Goal: Task Accomplishment & Management: Use online tool/utility

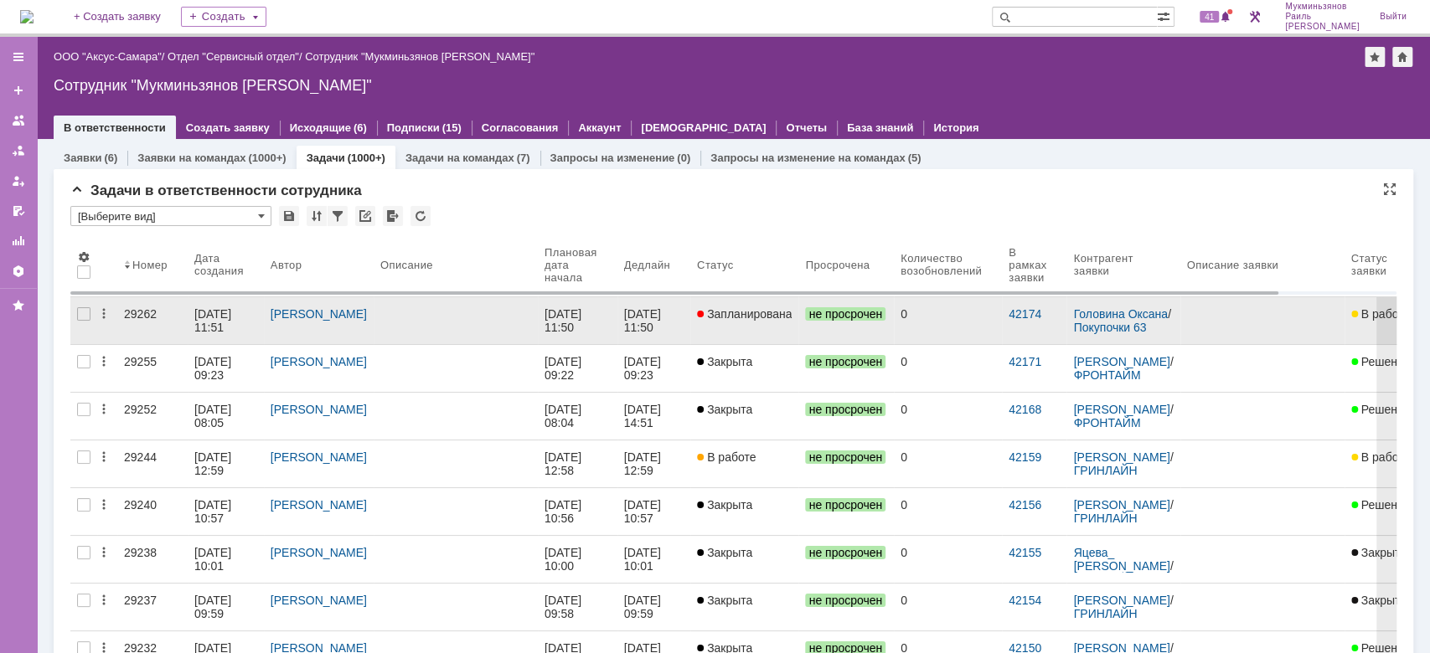
click at [407, 326] on link at bounding box center [456, 320] width 164 height 47
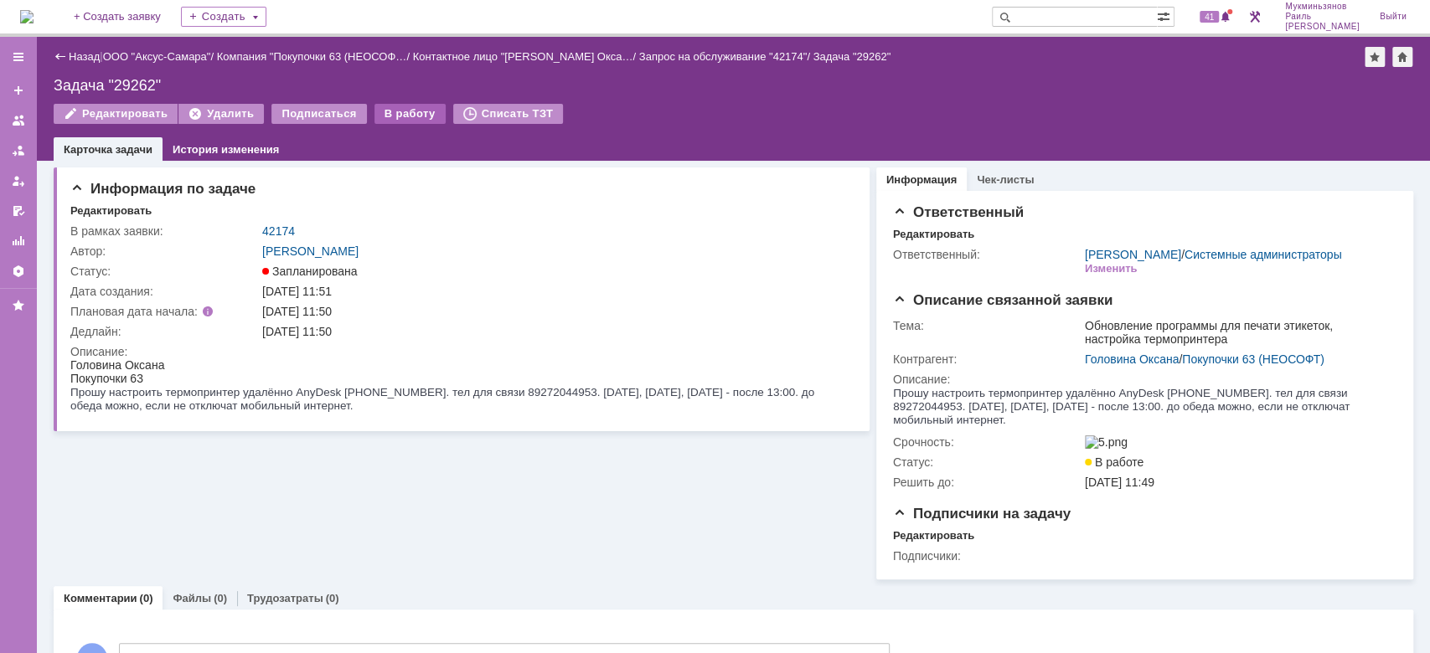
click at [410, 105] on div "В работу" at bounding box center [409, 114] width 71 height 20
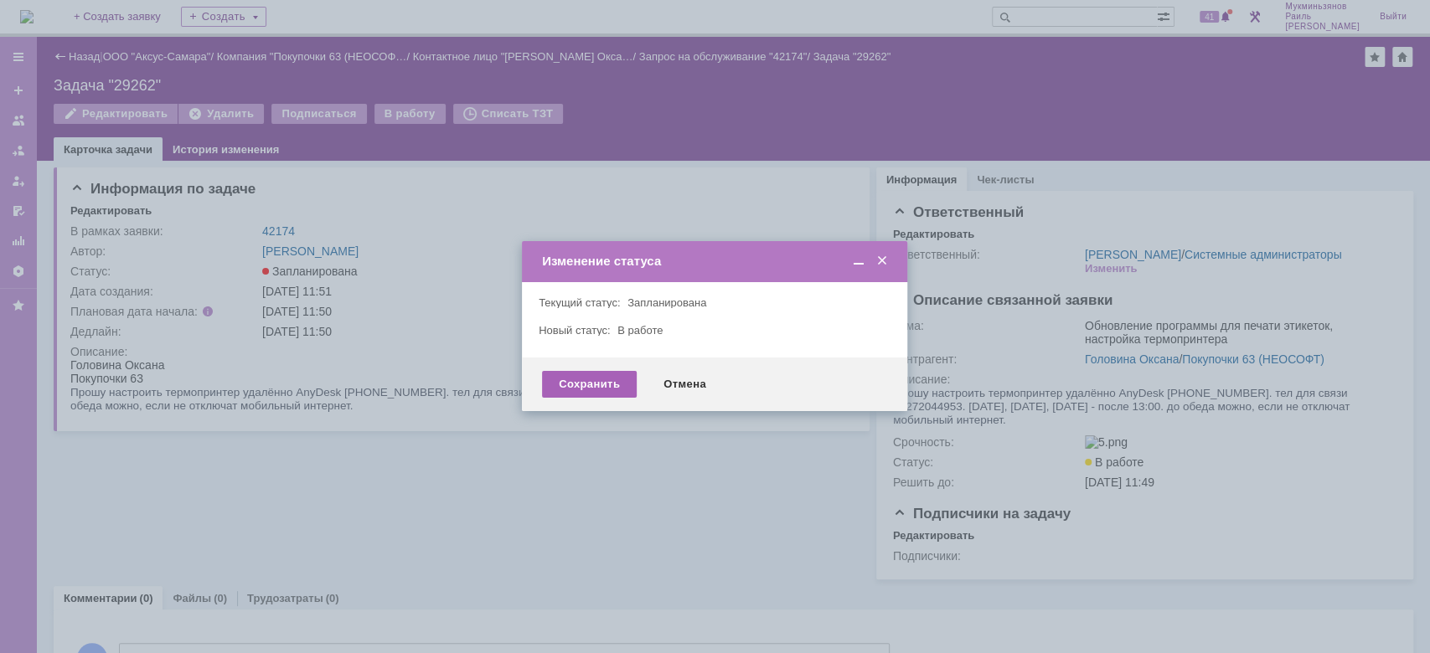
click at [615, 385] on div "Сохранить" at bounding box center [589, 384] width 95 height 27
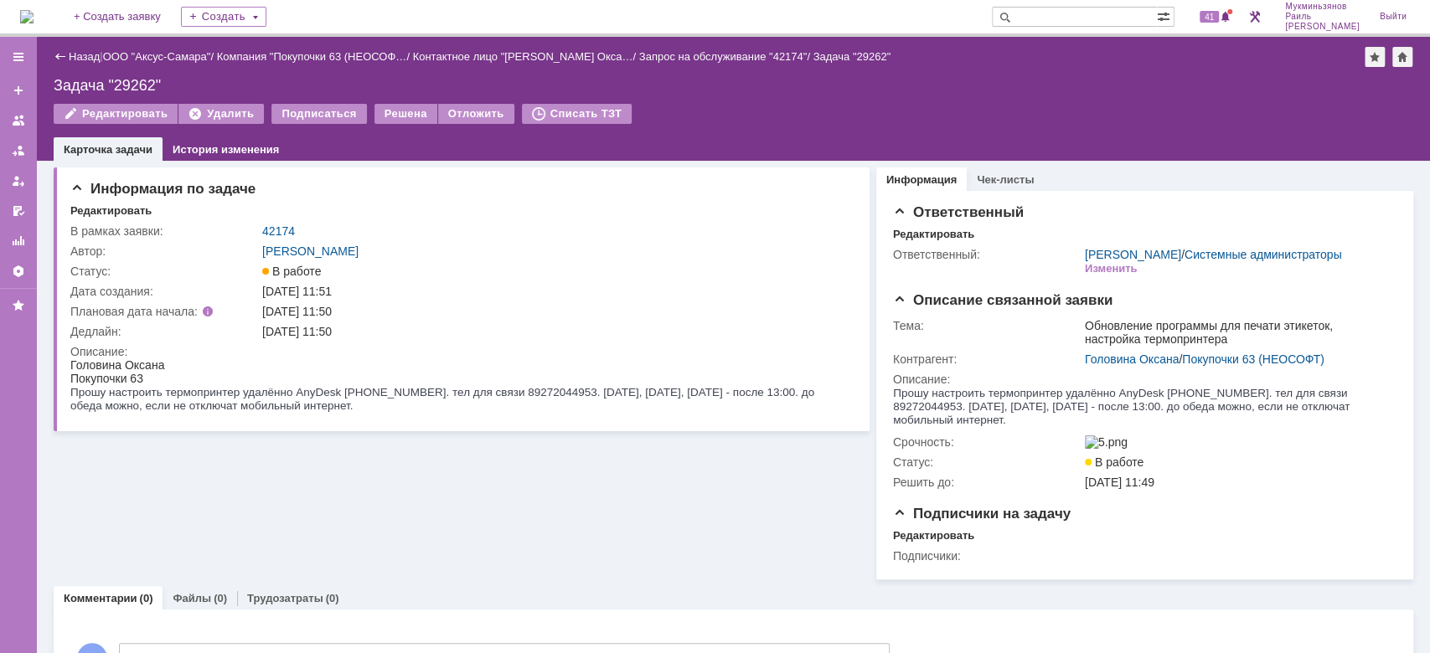
click at [34, 23] on img at bounding box center [26, 16] width 13 height 13
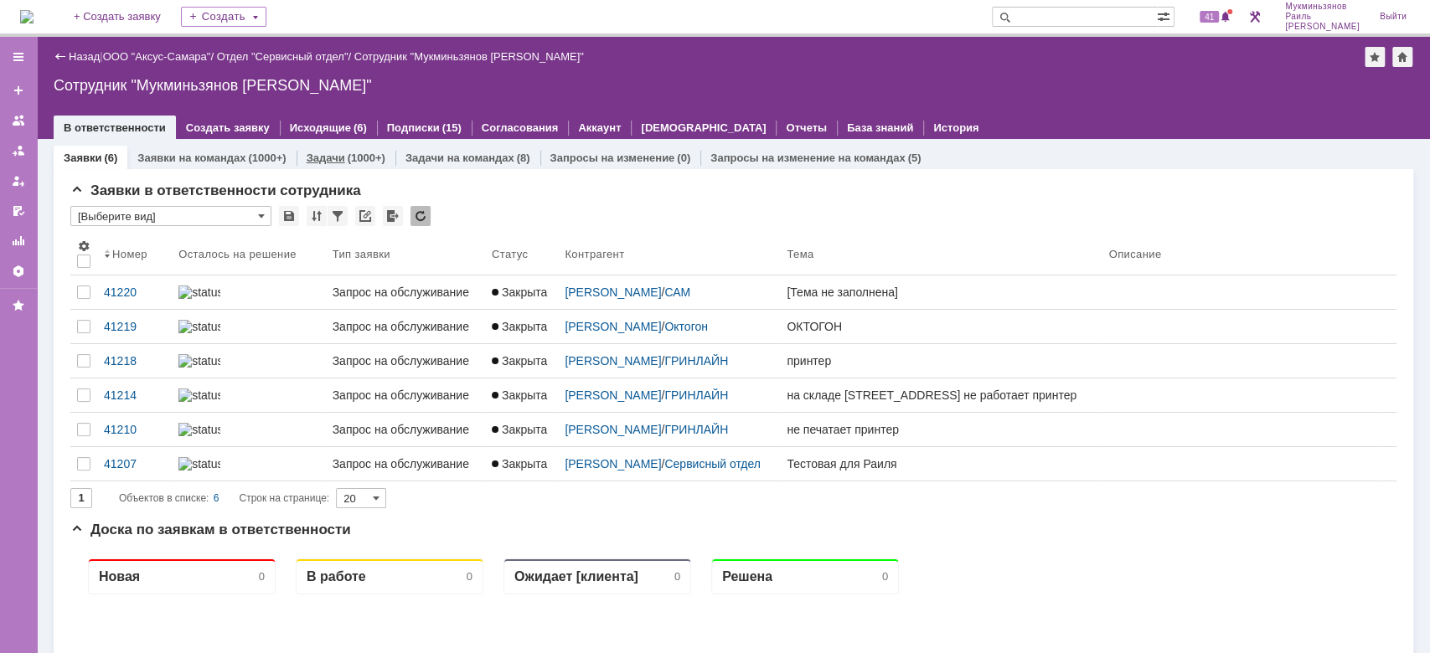
click at [330, 152] on link "Задачи" at bounding box center [326, 158] width 39 height 13
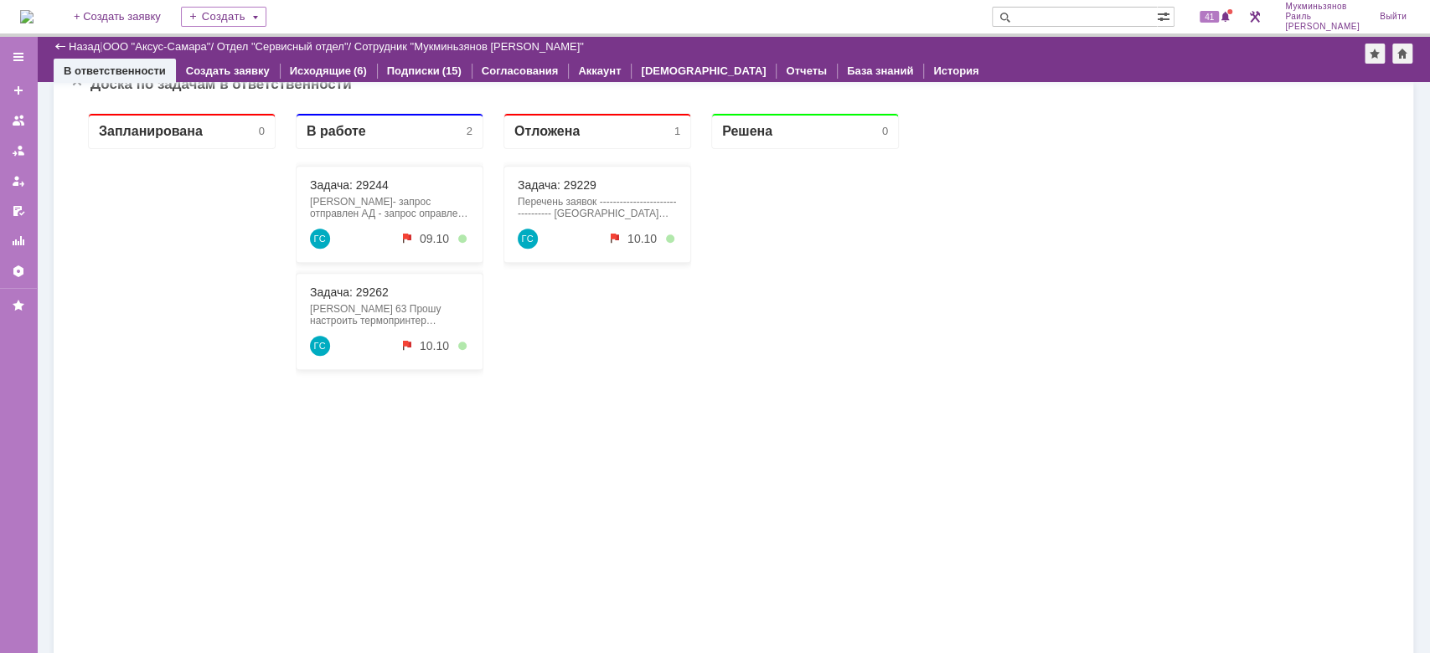
scroll to position [1147, 0]
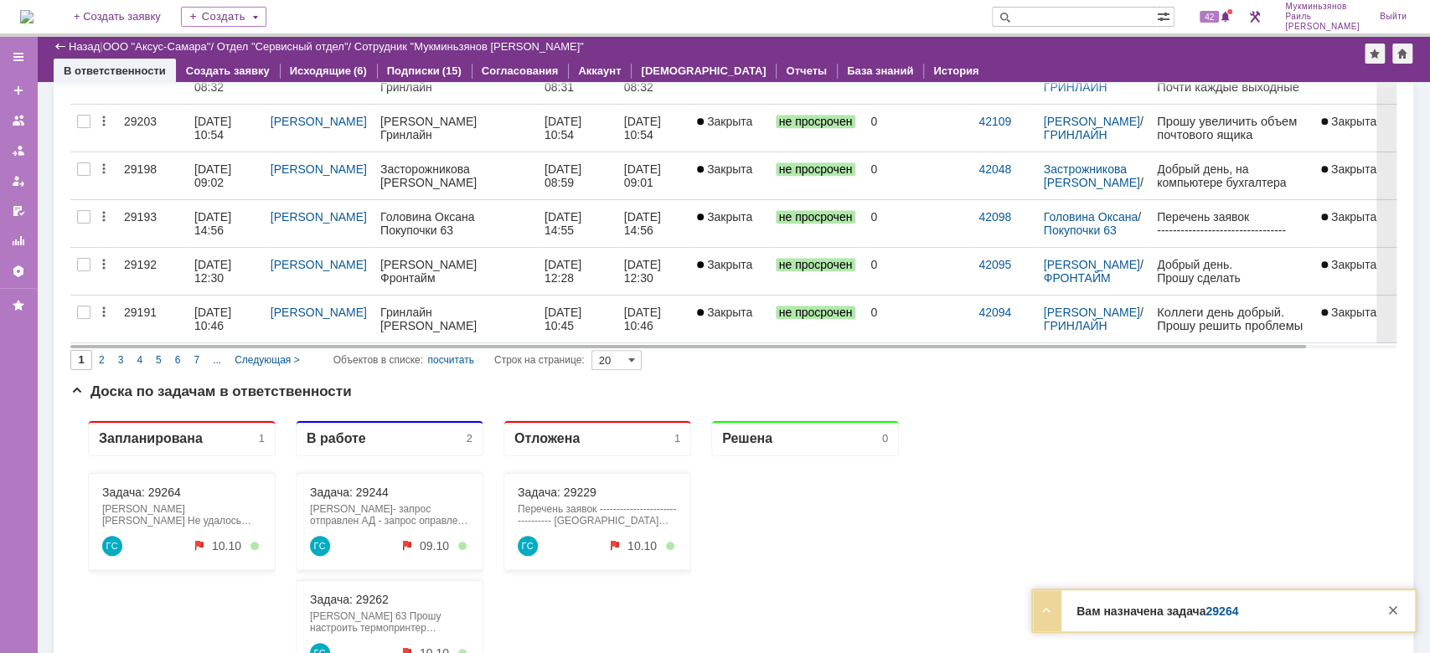
scroll to position [898, 0]
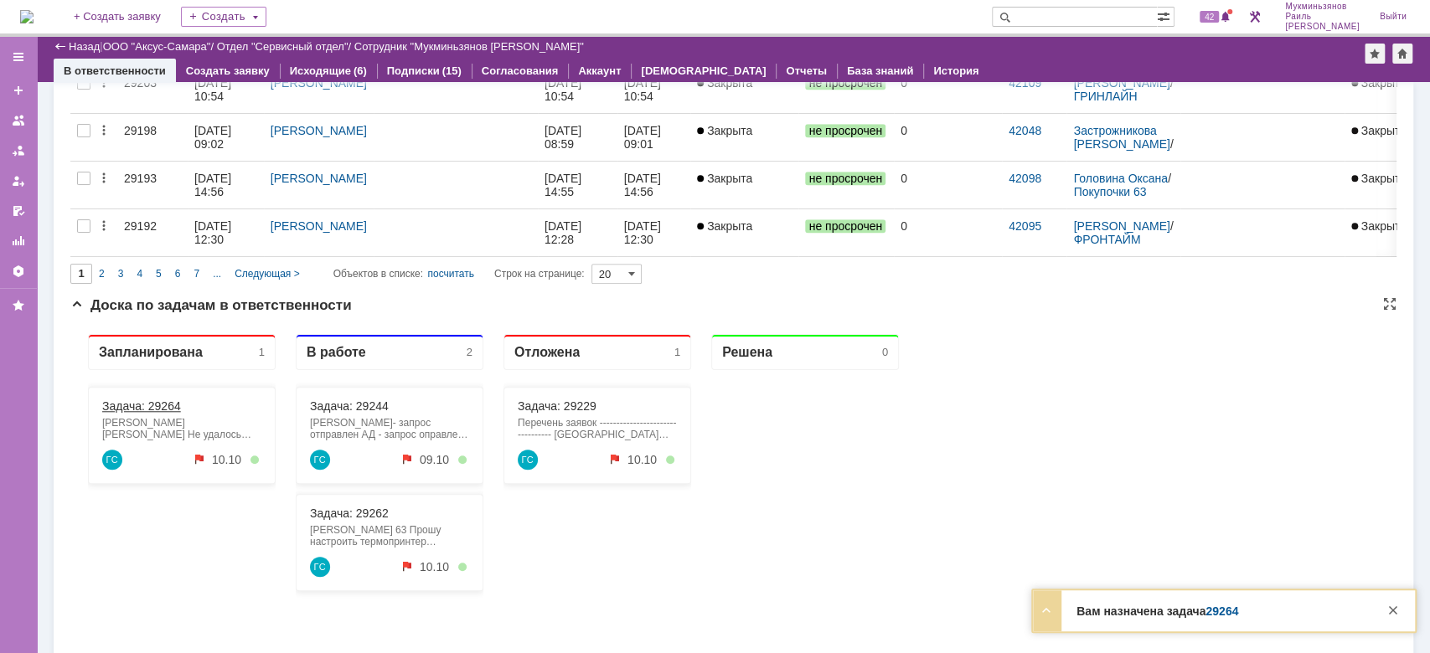
click at [139, 405] on link "Задача: 29264" at bounding box center [141, 406] width 79 height 13
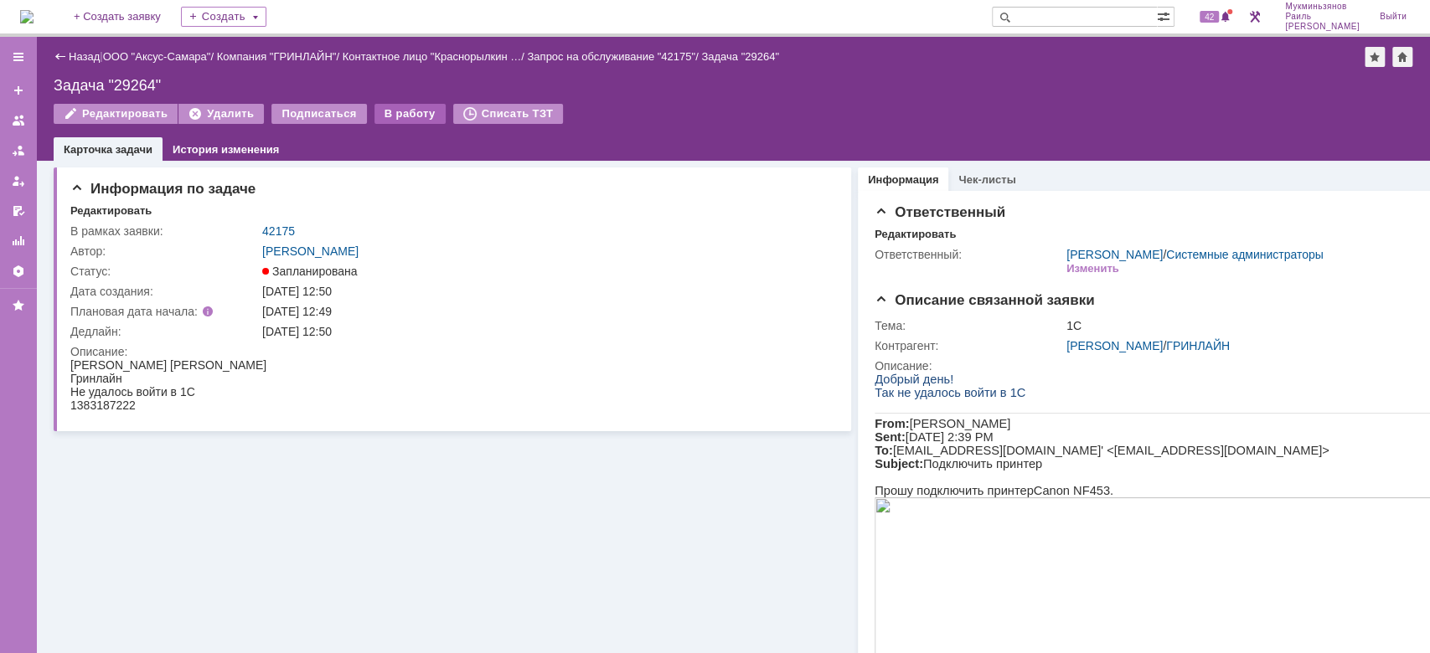
click at [399, 104] on div "В работу" at bounding box center [409, 114] width 71 height 20
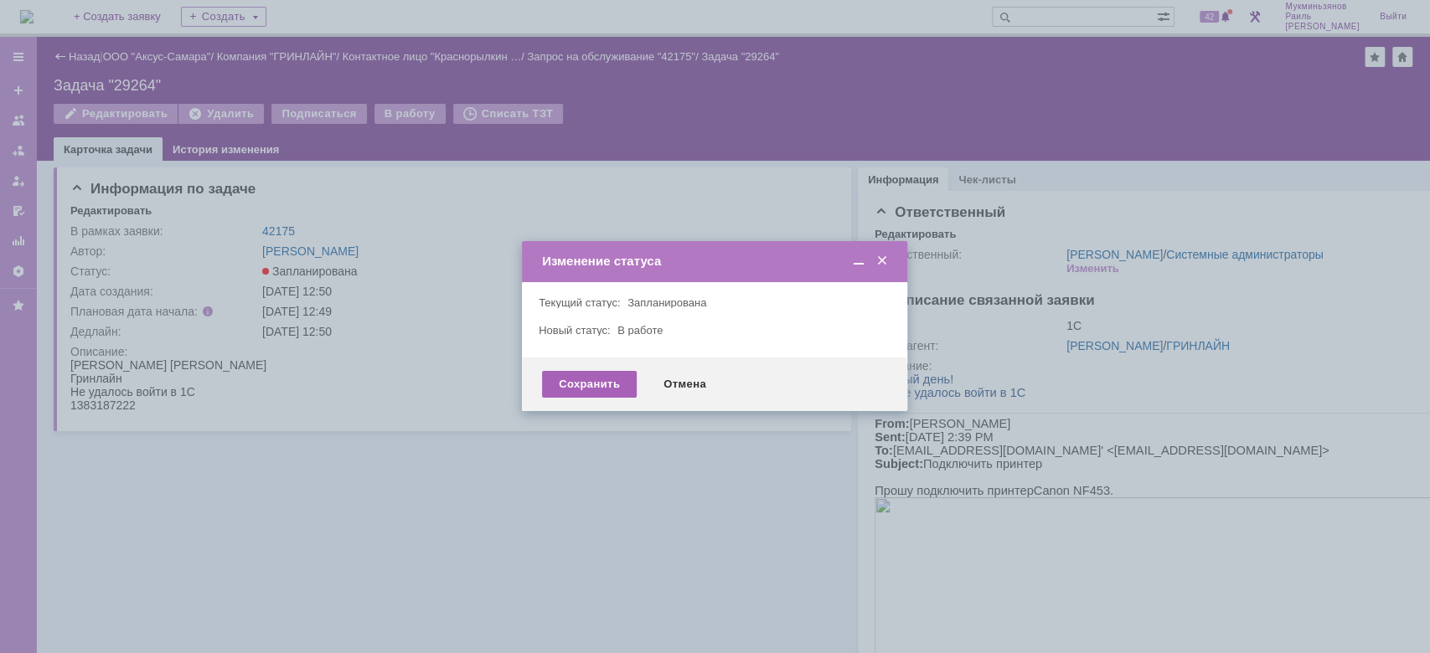
click at [599, 382] on div "Сохранить" at bounding box center [589, 384] width 95 height 27
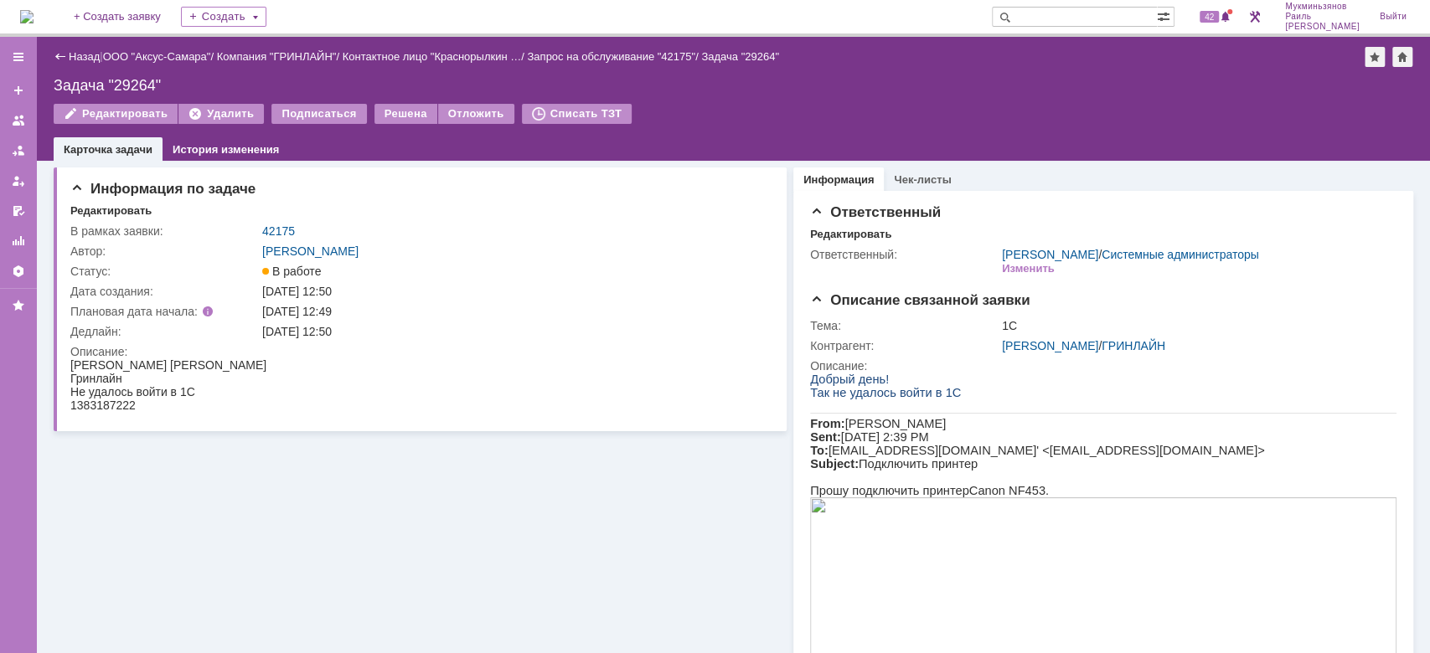
click at [131, 405] on div "1383187222" at bounding box center [168, 405] width 196 height 13
drag, startPoint x: 144, startPoint y: 402, endPoint x: 72, endPoint y: 405, distance: 72.1
click at [72, 405] on div "1383187222" at bounding box center [168, 405] width 196 height 13
copy div "1383187222"
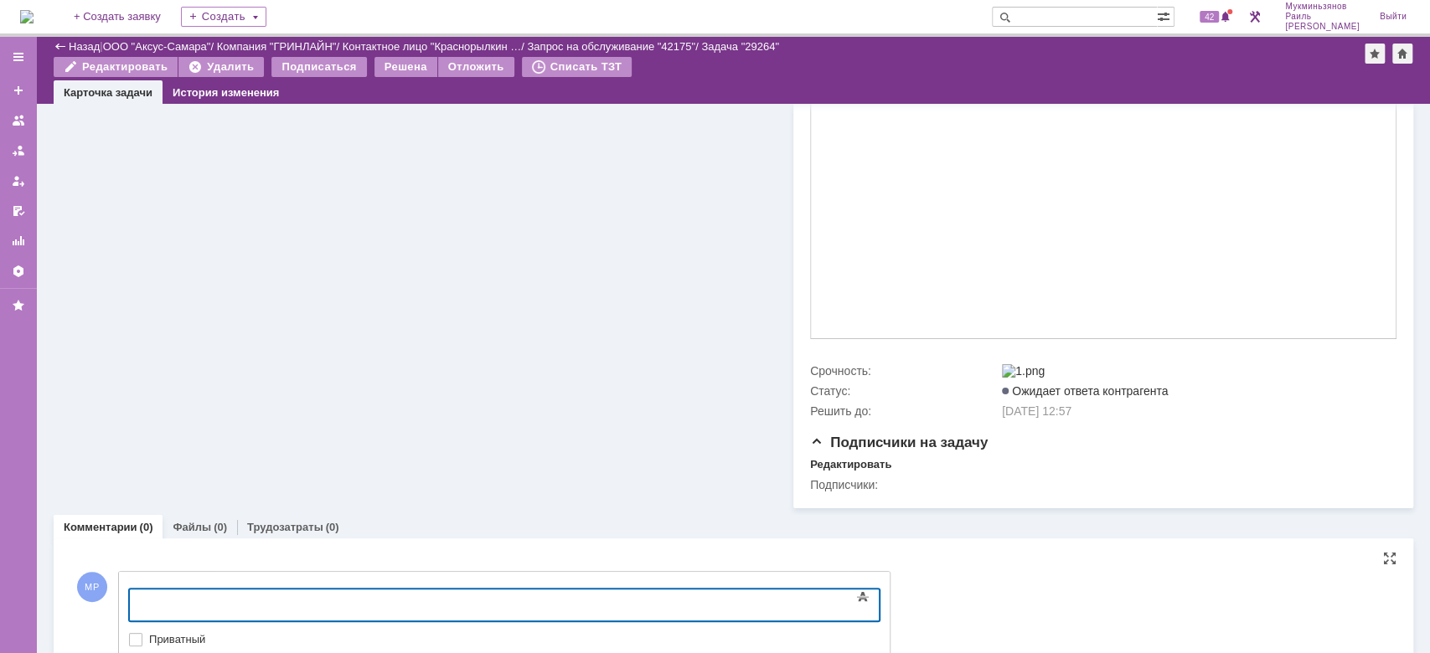
click at [391, 595] on body at bounding box center [265, 604] width 251 height 28
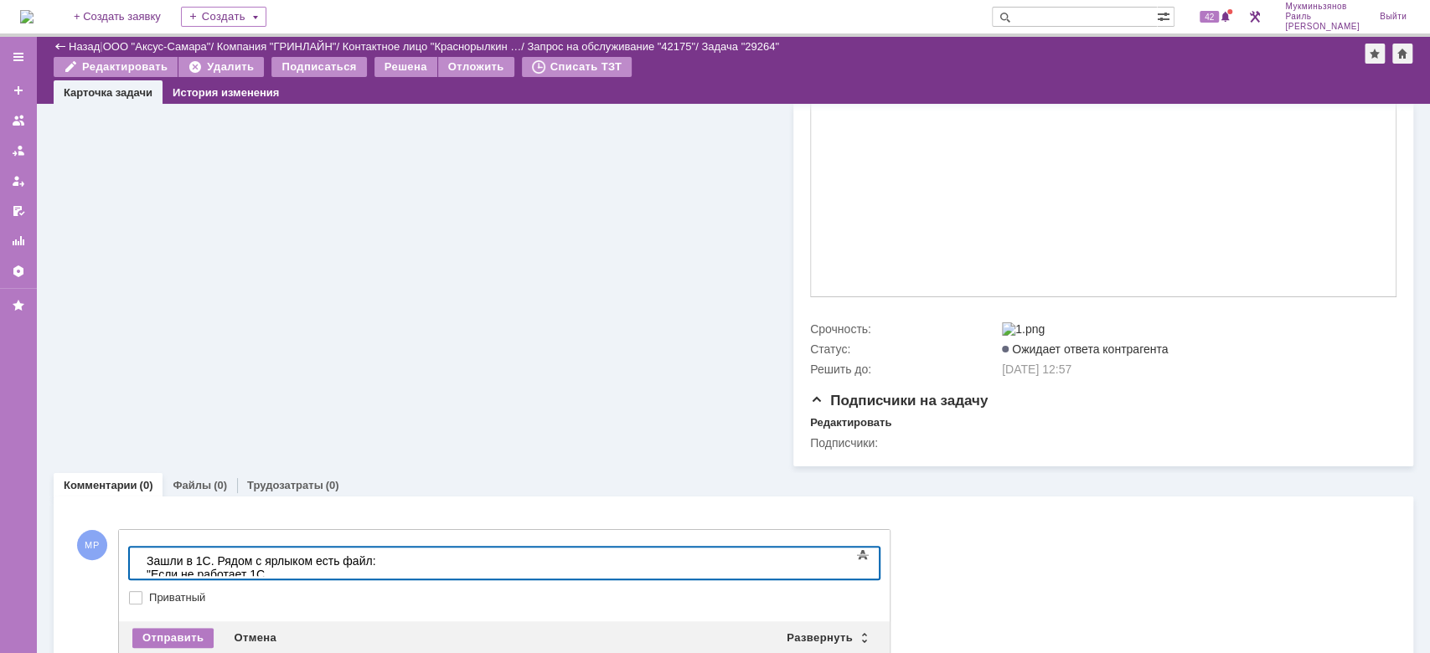
scroll to position [474, 0]
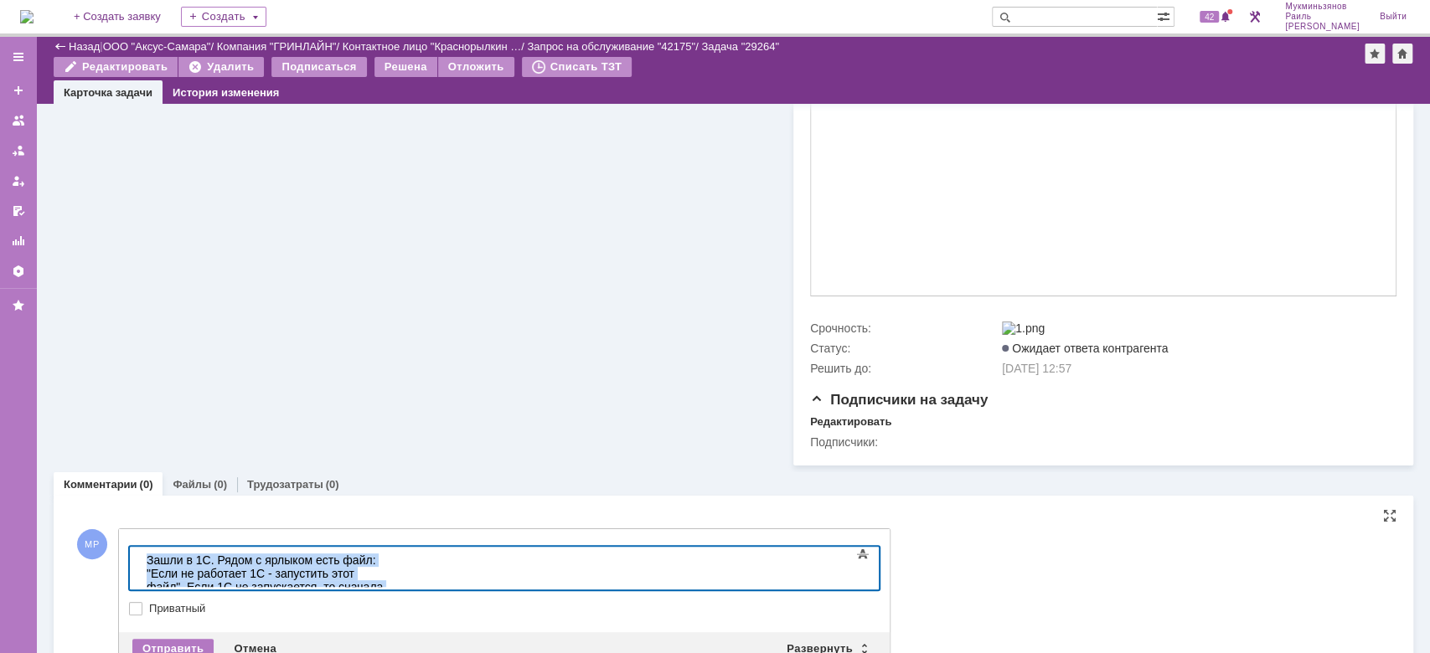
drag, startPoint x: 457, startPoint y: 582, endPoint x: 214, endPoint y: 1109, distance: 580.6
click at [140, 556] on html "​Зашли в 1С. Рядом с ярлыком есть файл: "Если не работает 1С - запустить этот ф…" at bounding box center [265, 580] width 251 height 67
copy div "​Зашли в 1С. Рядом с ярлыком есть файл: "Если не работает 1С - запустить этот ф…"
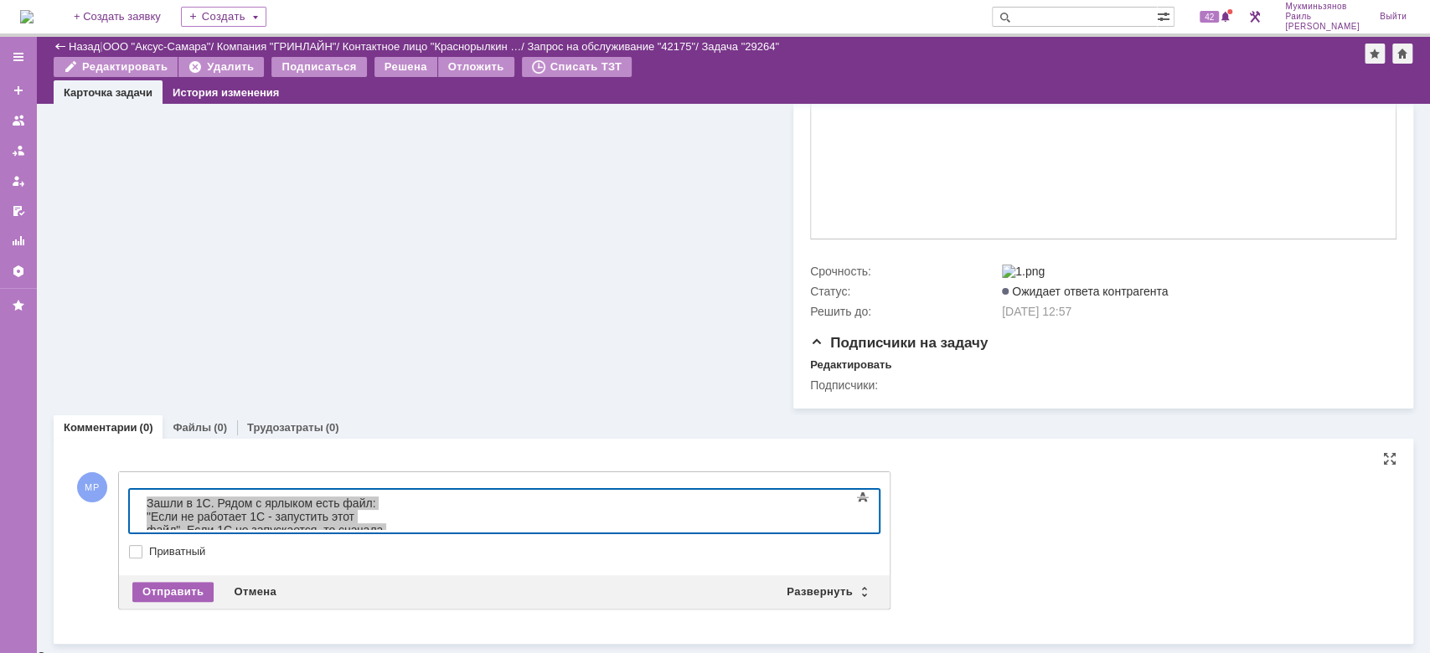
click at [180, 588] on div "Отправить" at bounding box center [172, 592] width 81 height 20
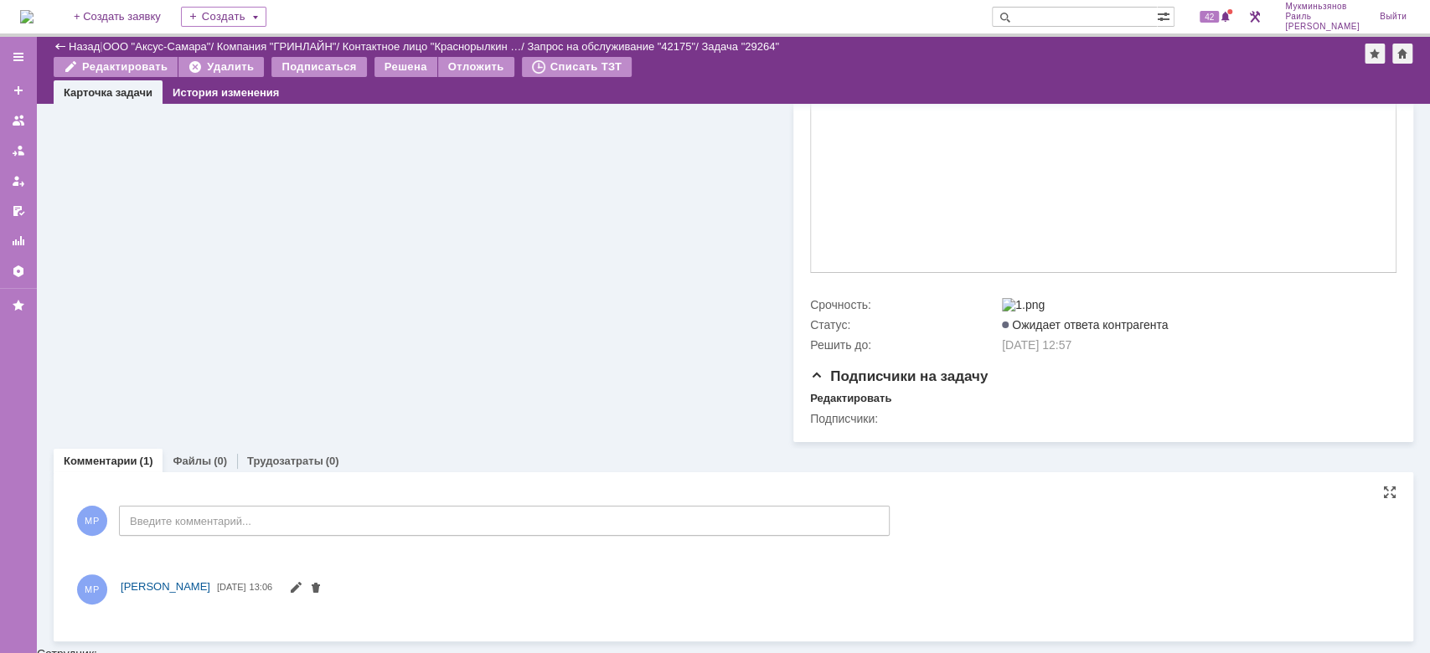
scroll to position [503, 0]
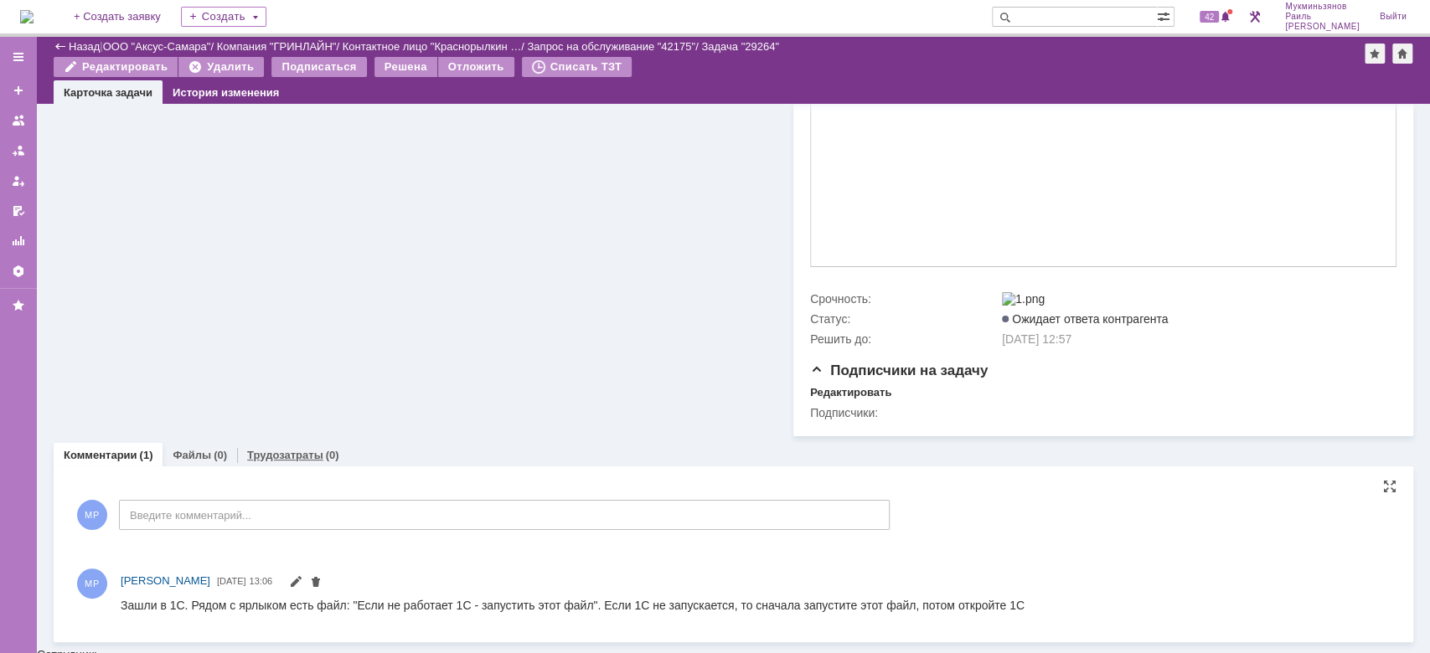
click at [292, 459] on link "Трудозатраты" at bounding box center [285, 455] width 76 height 13
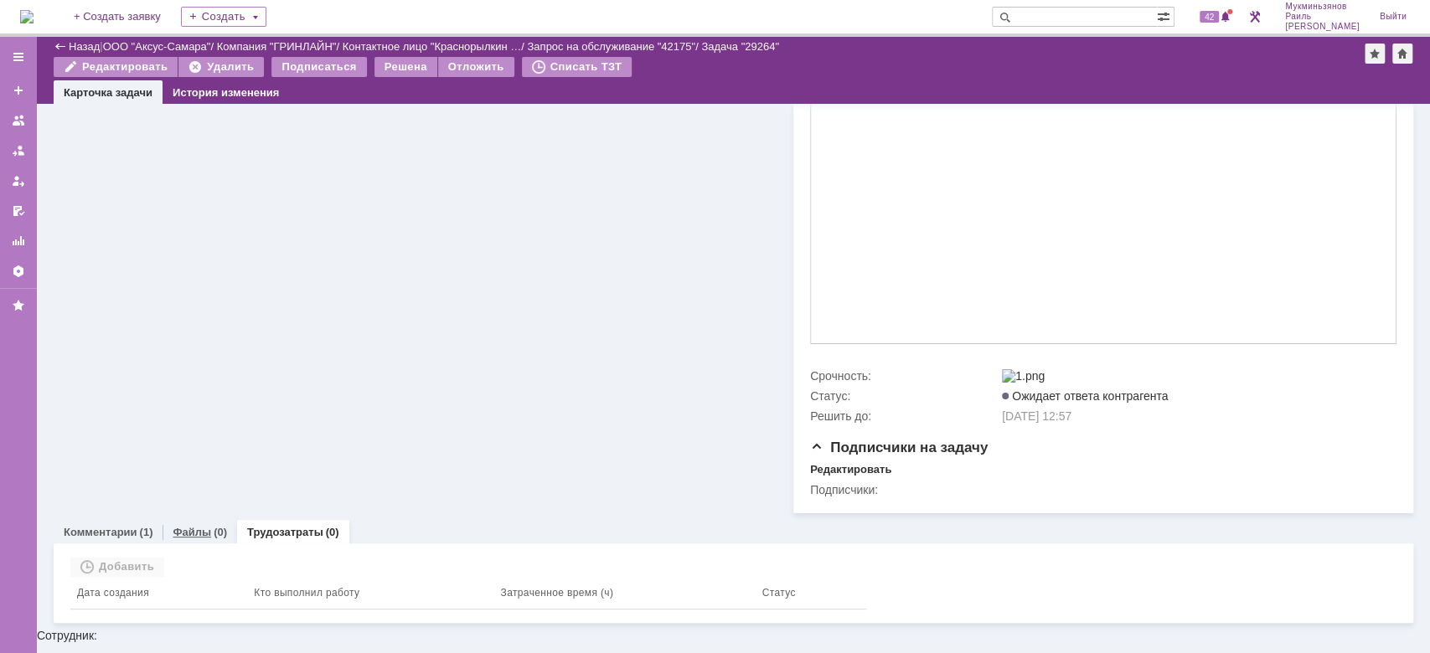
scroll to position [409, 0]
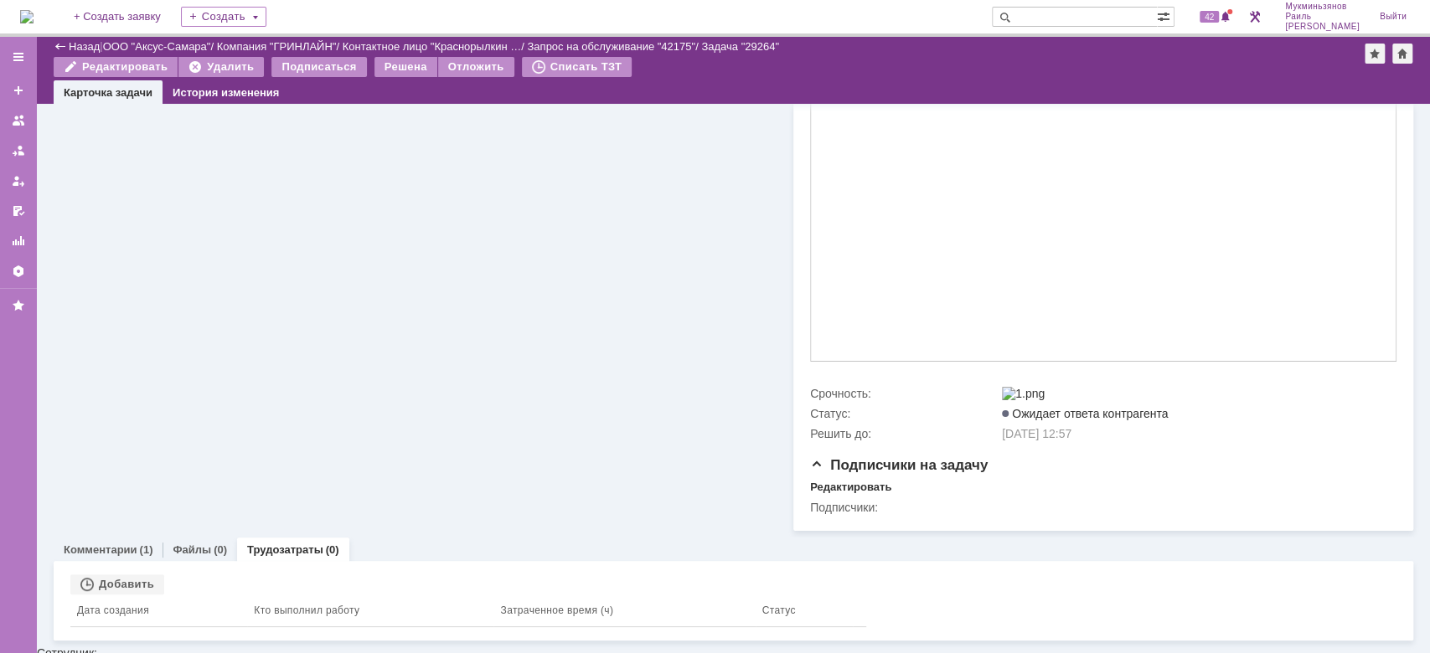
click at [117, 576] on div "Связанные объекты Добавить Дата создания Кто выполнил работу Затраченное время …" at bounding box center [734, 601] width 1360 height 80
click at [123, 587] on div "Добавить" at bounding box center [117, 585] width 94 height 20
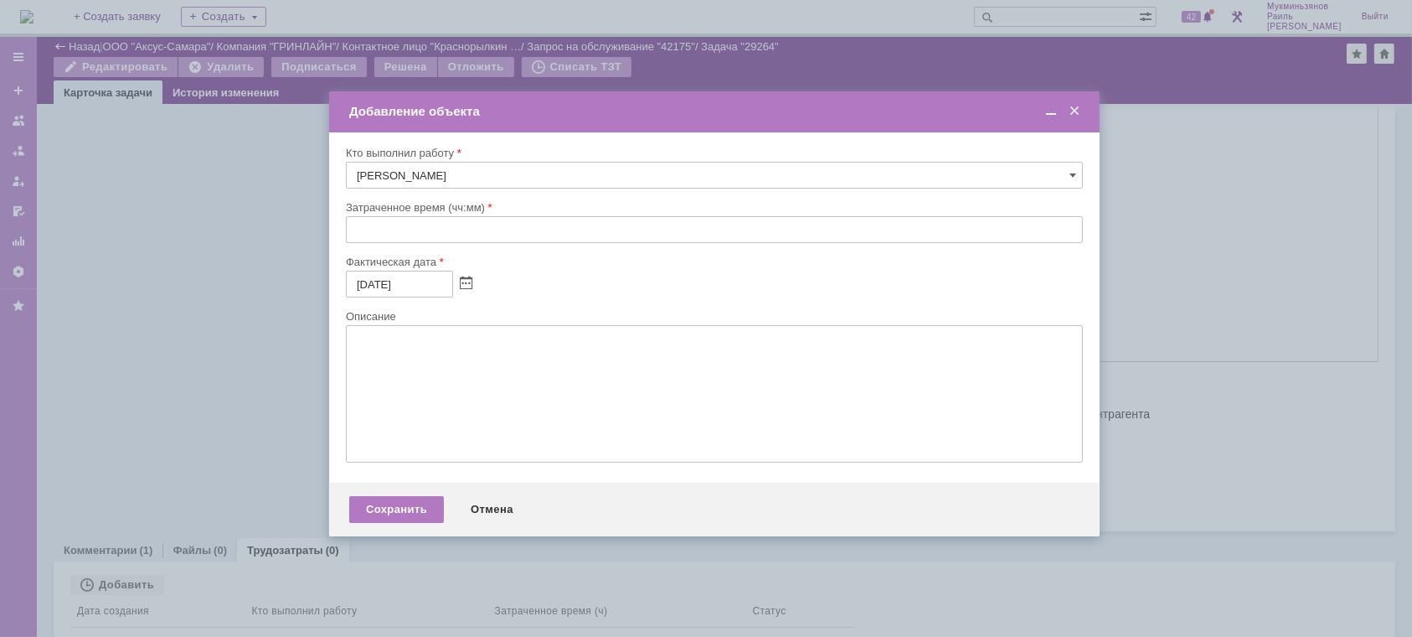
click at [385, 209] on div "Затраченное время (чч:мм)" at bounding box center [713, 207] width 734 height 11
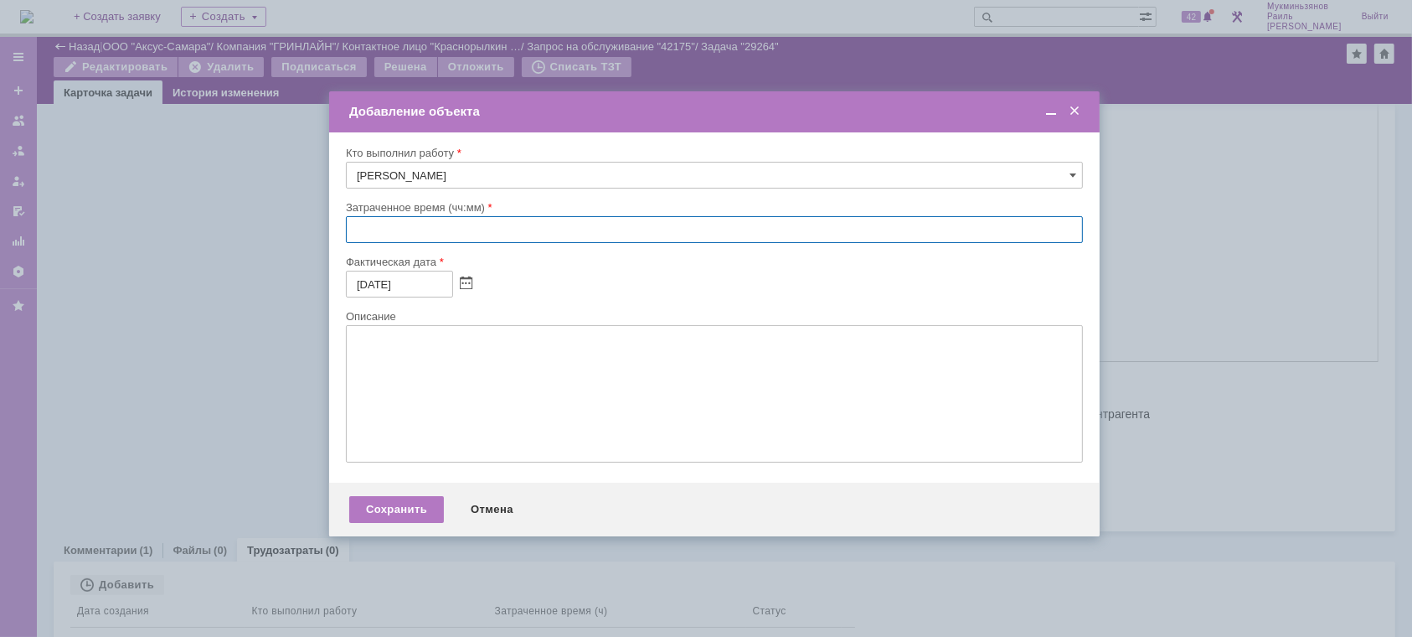
click at [382, 219] on input "text" at bounding box center [714, 229] width 737 height 27
type input "00:30"
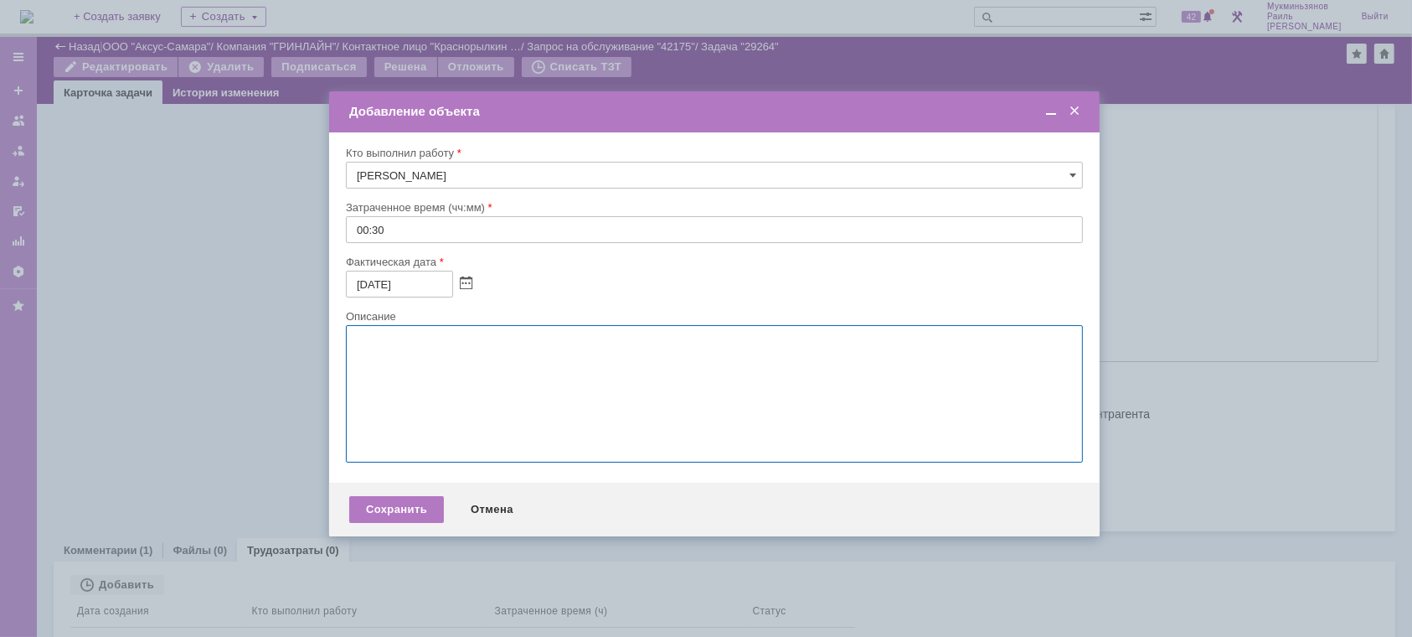
click at [409, 355] on textarea at bounding box center [714, 393] width 737 height 137
paste textarea "​Зашли в 1С. Рядом с ярлыком есть файл: "Если не работает 1С - запустить этот ф…"
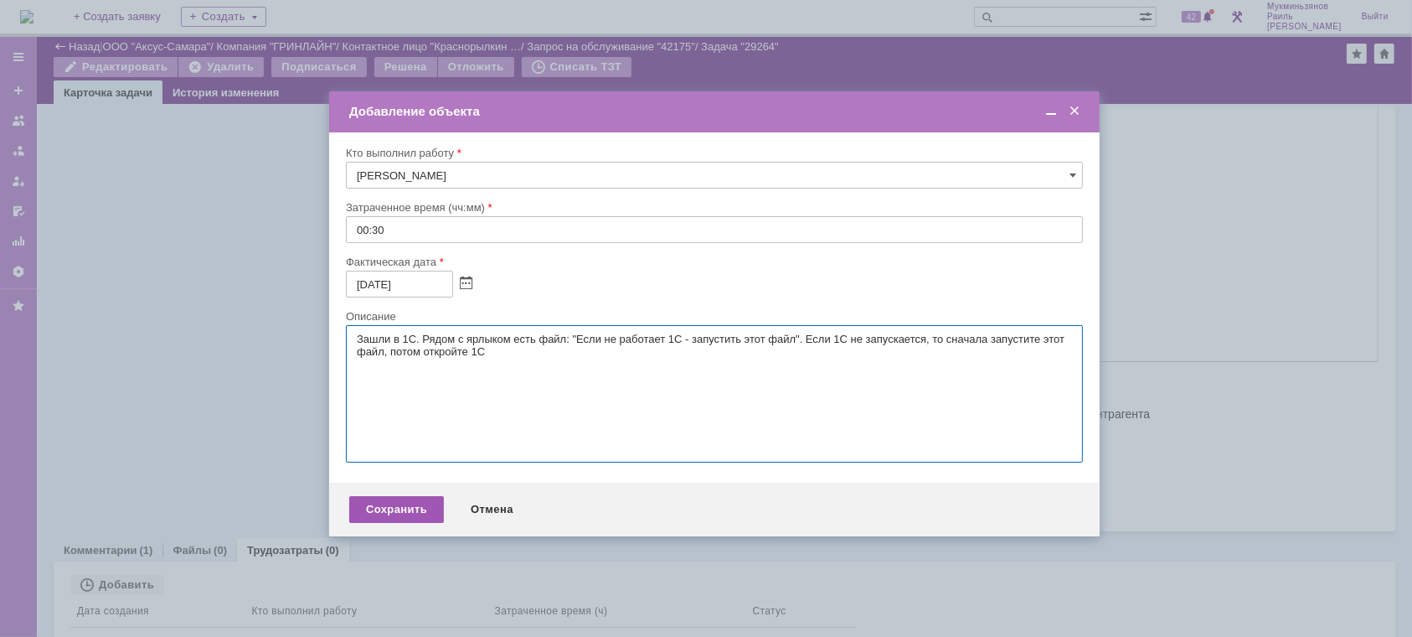
type textarea "​Зашли в 1С. Рядом с ярлыком есть файл: "Если не работает 1С - запустить этот ф…"
click at [407, 522] on div "Сохранить" at bounding box center [396, 509] width 95 height 27
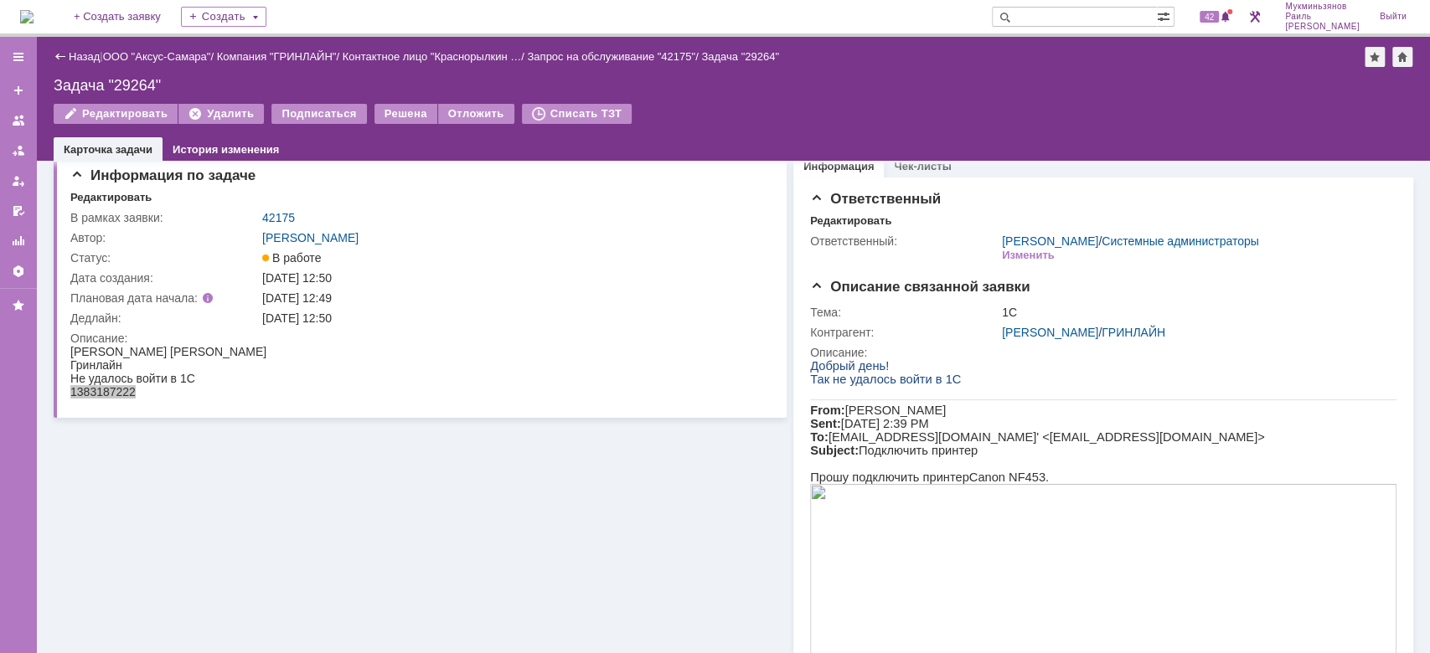
scroll to position [0, 0]
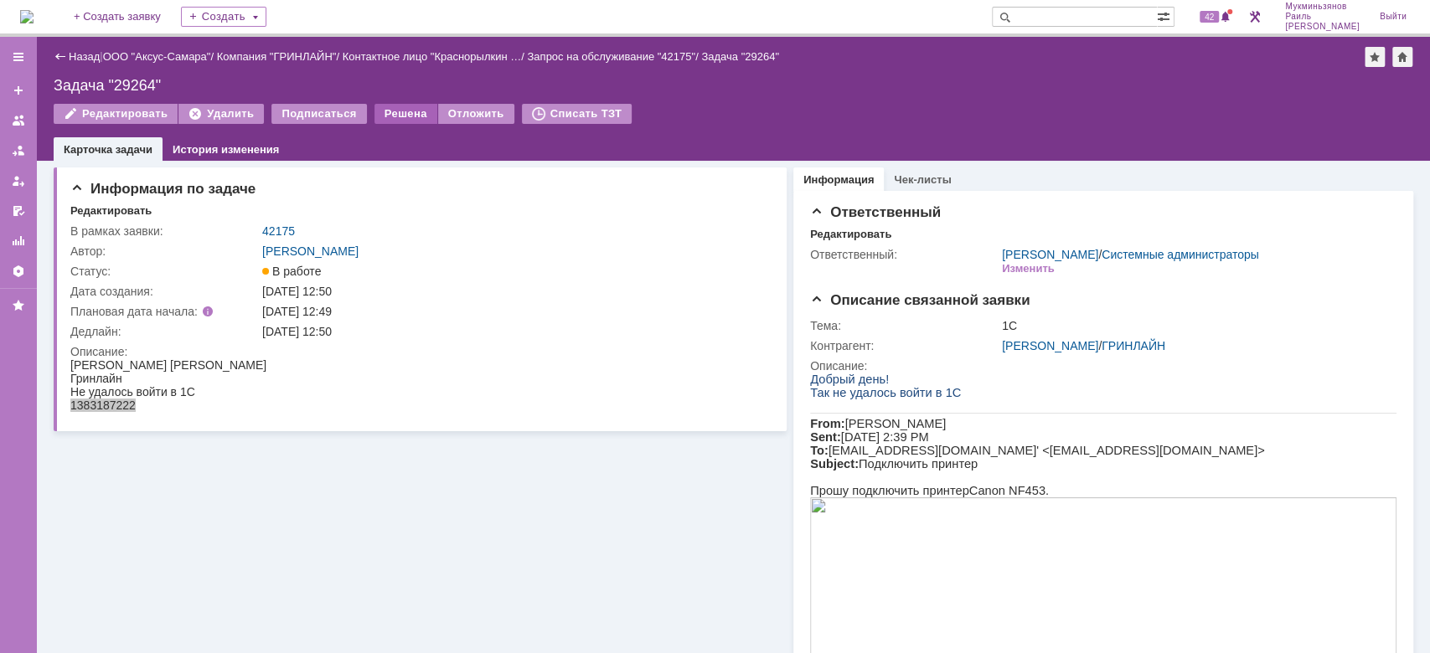
click at [400, 116] on div "Решена" at bounding box center [405, 114] width 63 height 20
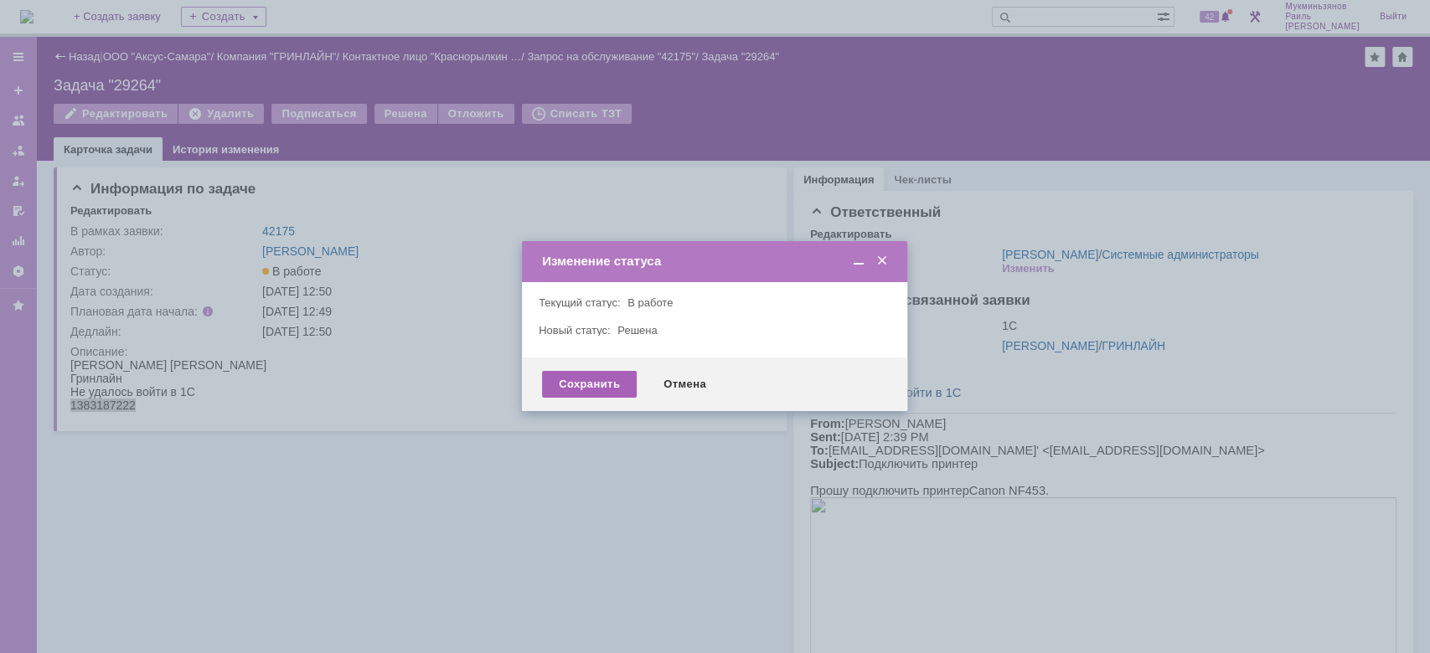
click at [562, 380] on div "Сохранить" at bounding box center [589, 384] width 95 height 27
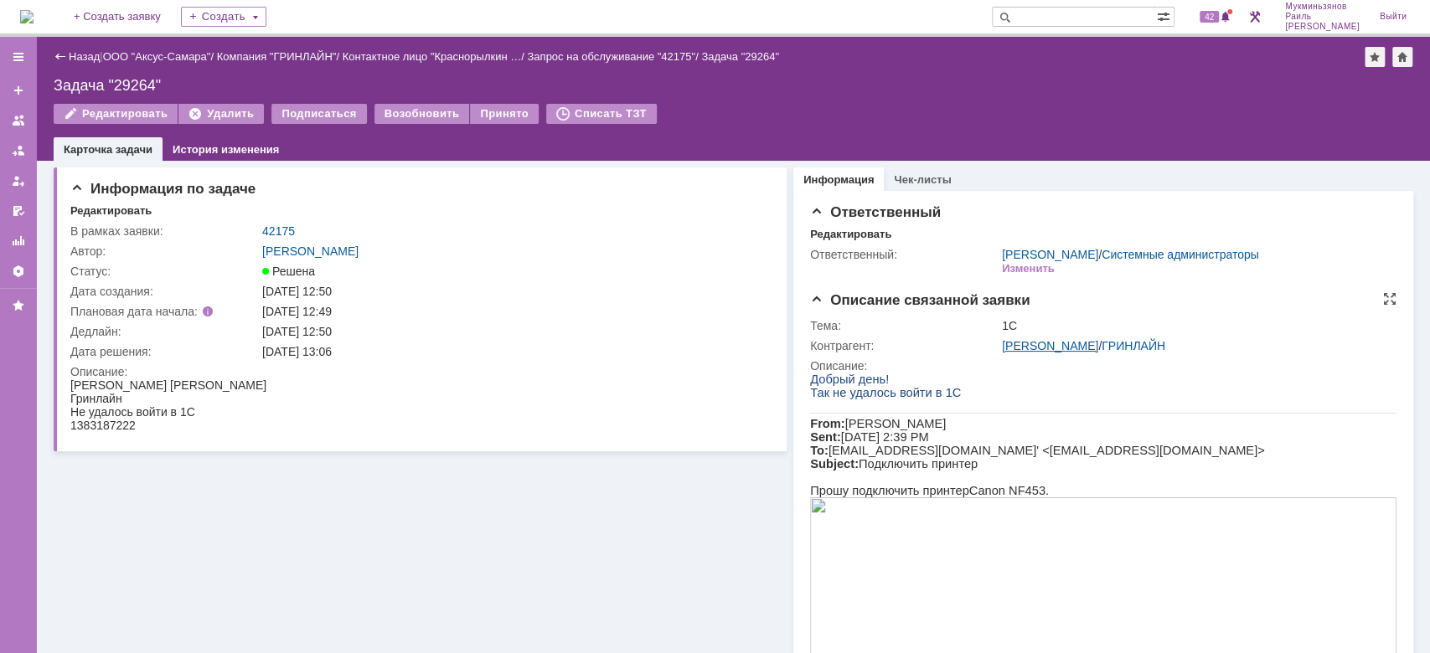
click at [1051, 343] on link "[PERSON_NAME]" at bounding box center [1050, 345] width 96 height 13
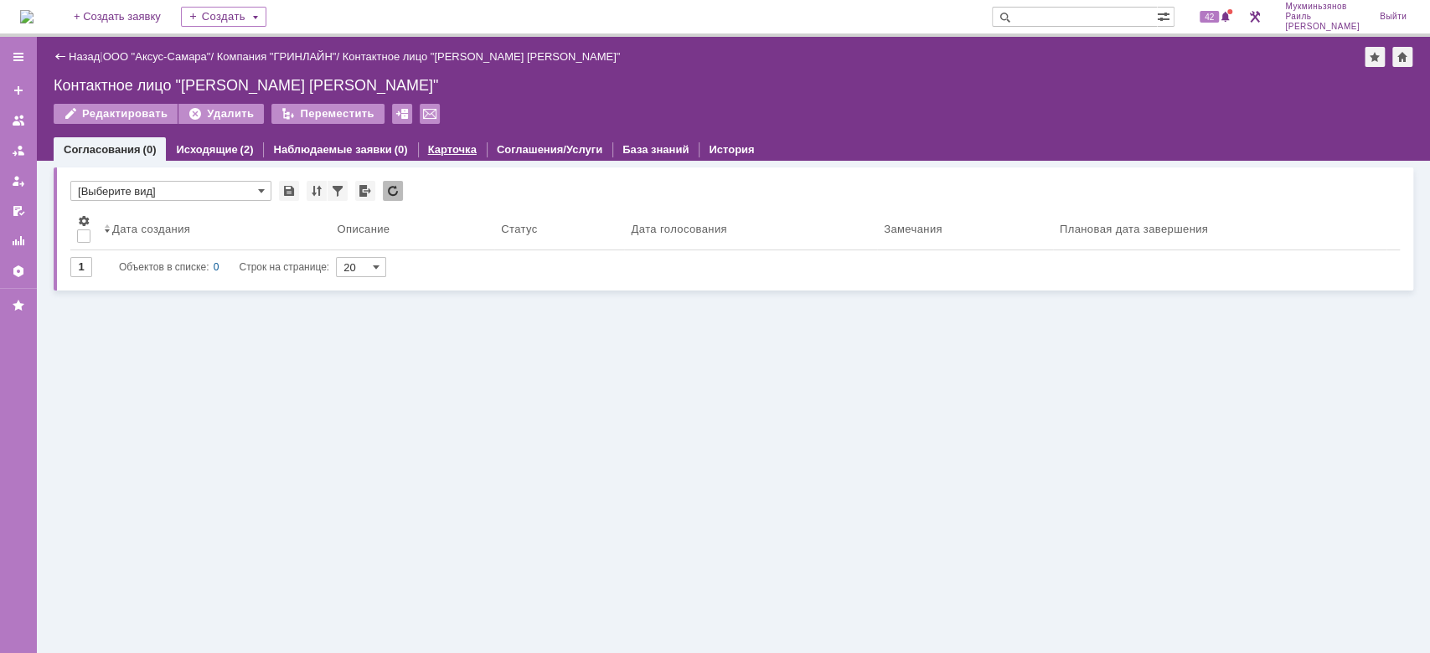
click at [425, 157] on div "Карточка" at bounding box center [452, 149] width 69 height 24
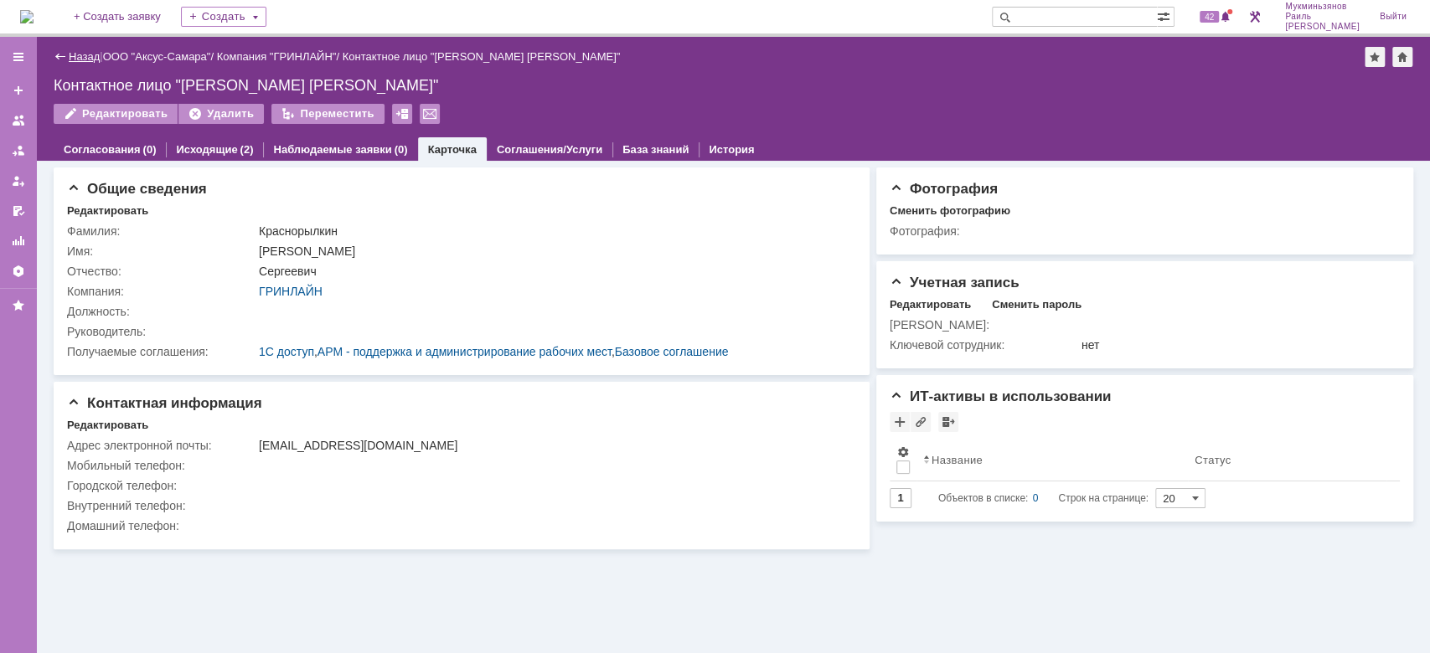
click at [84, 59] on link "Назад" at bounding box center [84, 56] width 31 height 13
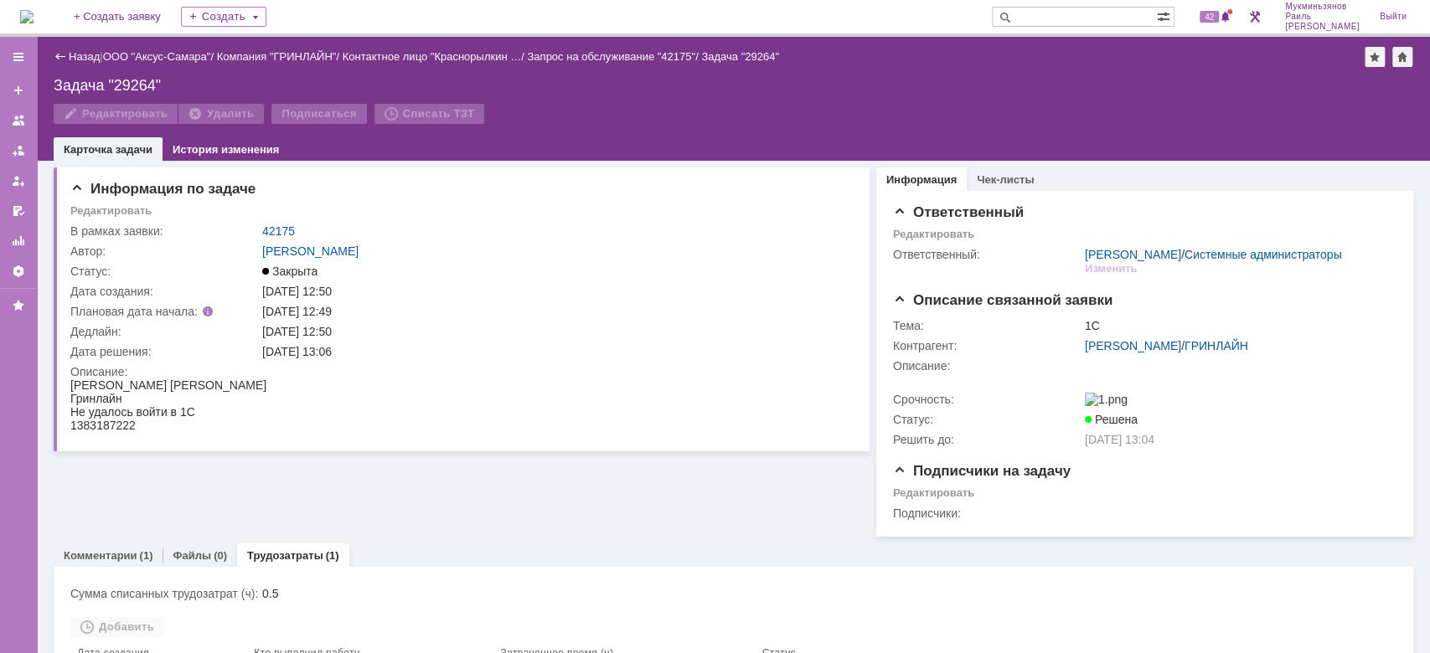
click at [84, 59] on link "Назад" at bounding box center [84, 56] width 31 height 13
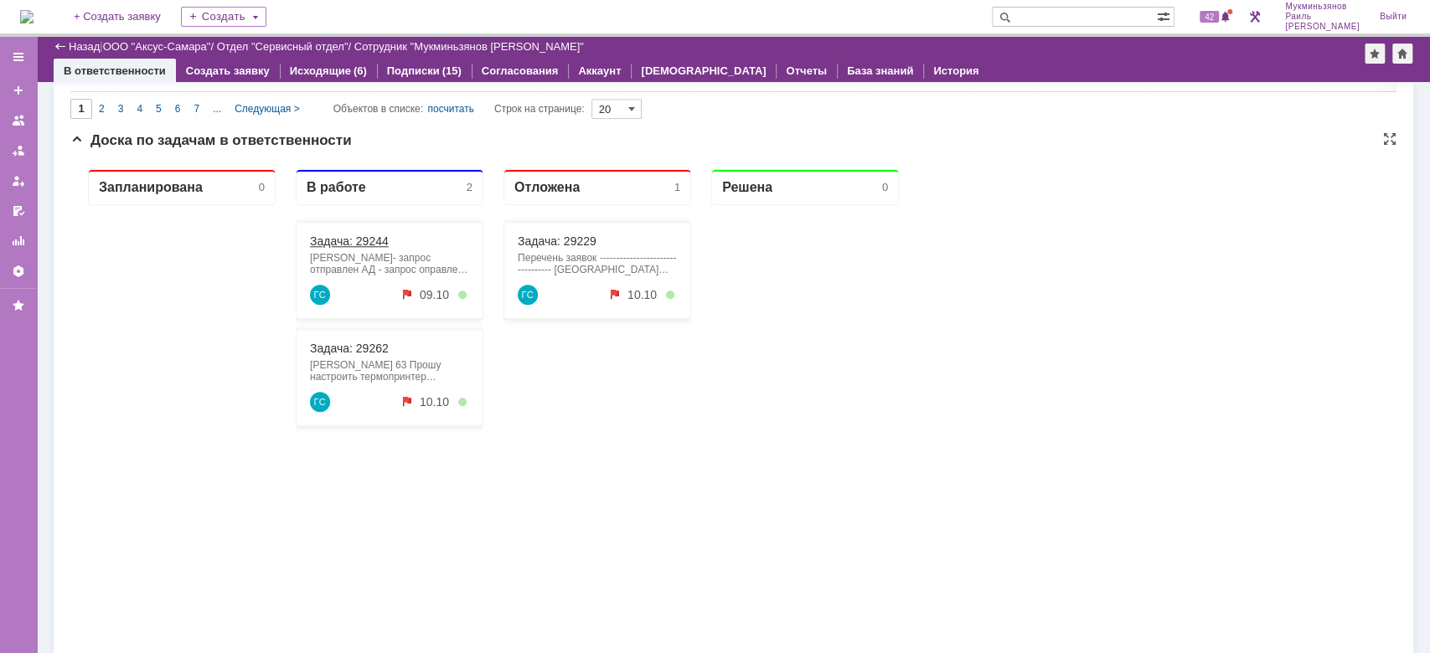
click at [347, 246] on link "Задача: 29244" at bounding box center [349, 241] width 79 height 13
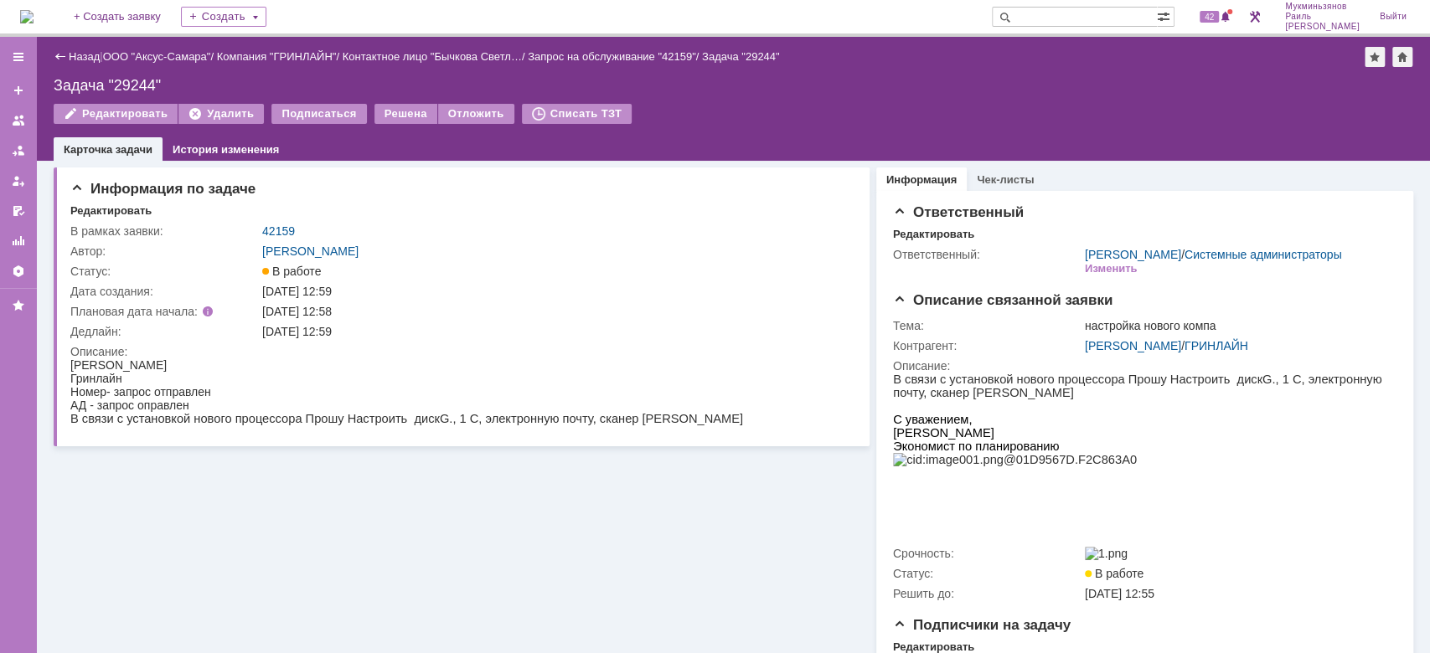
click at [40, 37] on div "Назад | ООО "Аксус-Самара" / Компания "ГРИНЛАЙН" / Контактное лицо "Бычкова Све…" at bounding box center [733, 99] width 1393 height 124
click at [34, 10] on img at bounding box center [26, 16] width 13 height 13
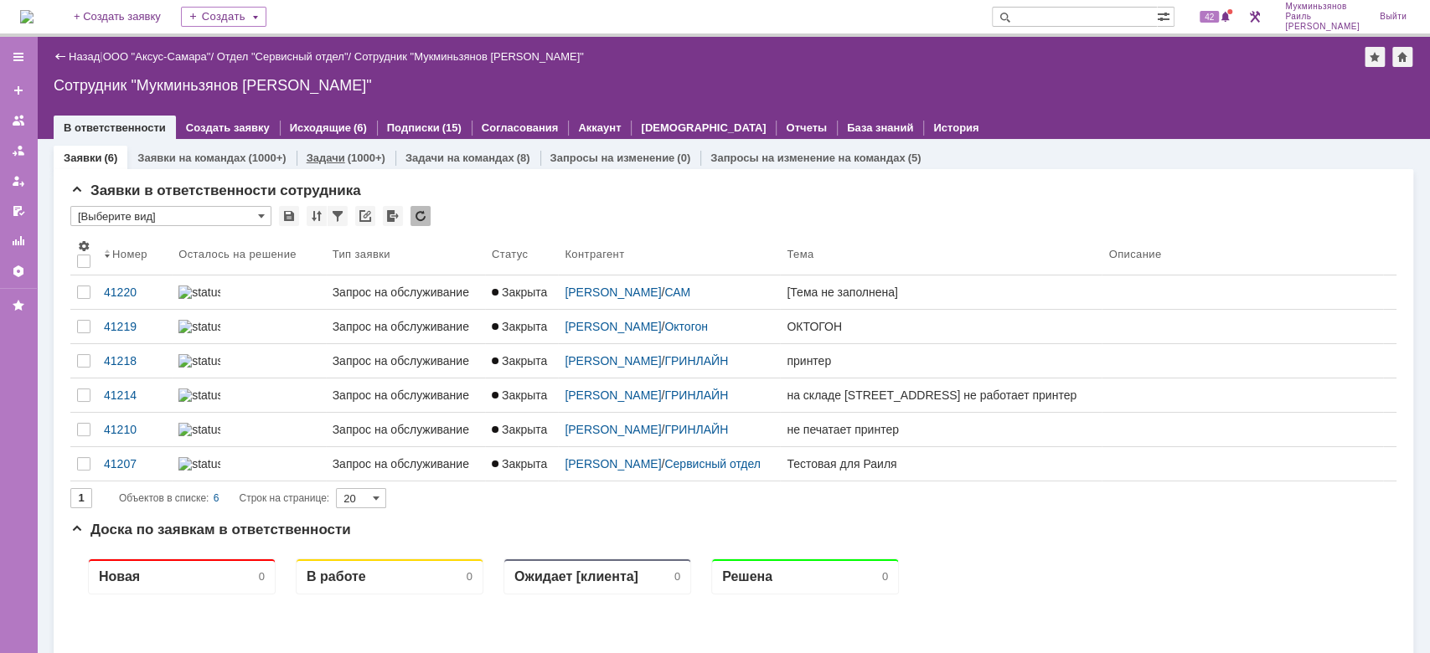
click at [336, 164] on div "Задачи (1000+)" at bounding box center [346, 158] width 99 height 24
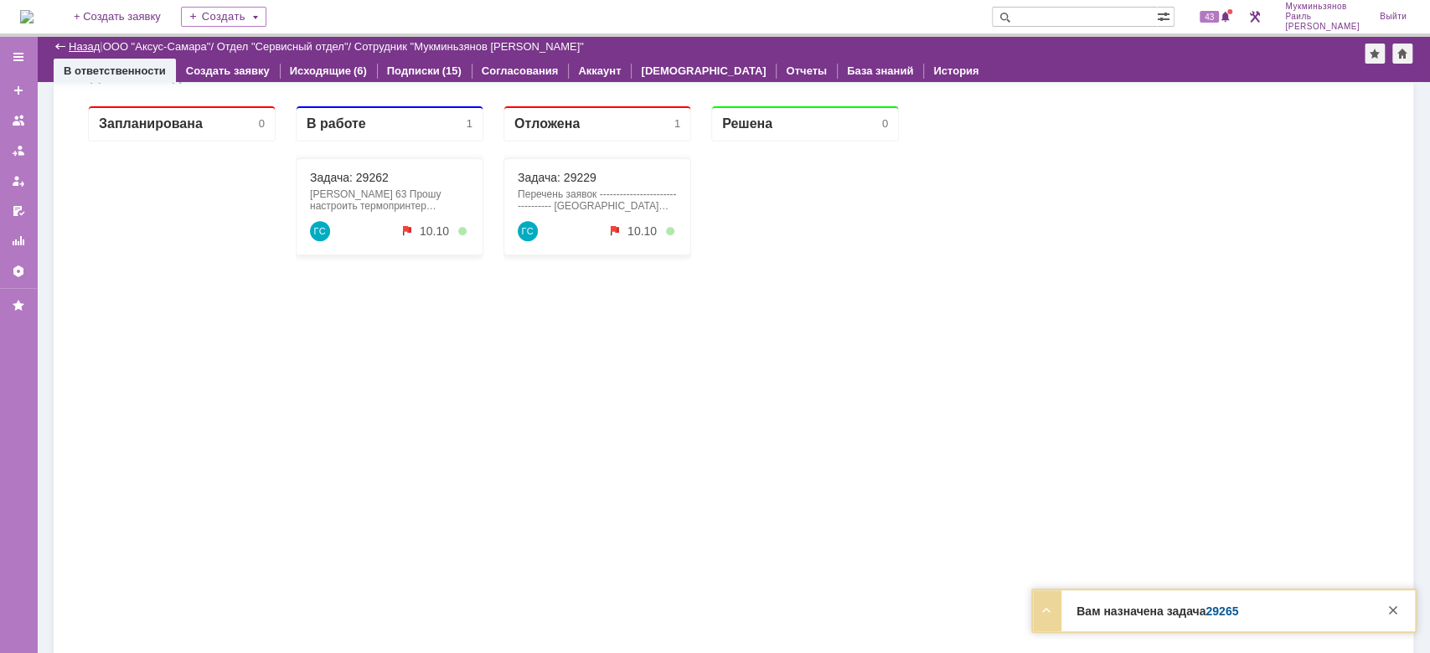
scroll to position [1166, 0]
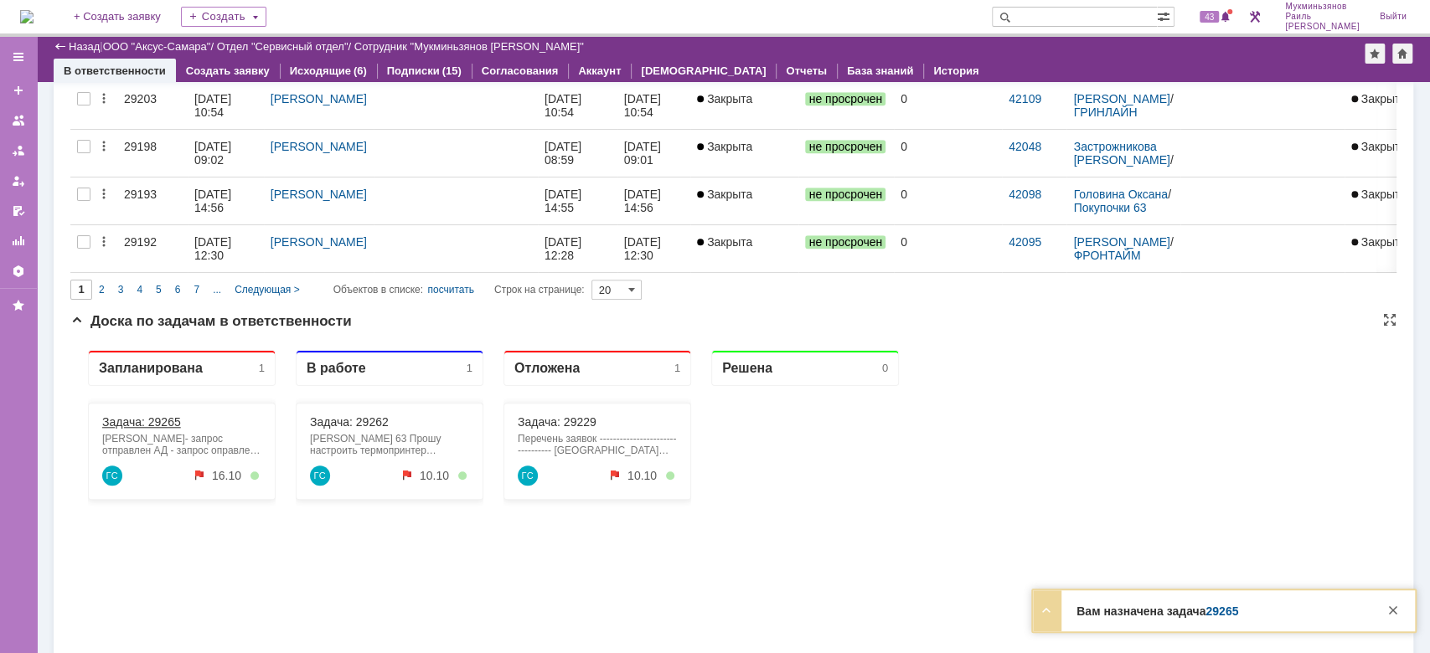
click at [179, 426] on link "Задача: 29265" at bounding box center [141, 422] width 79 height 13
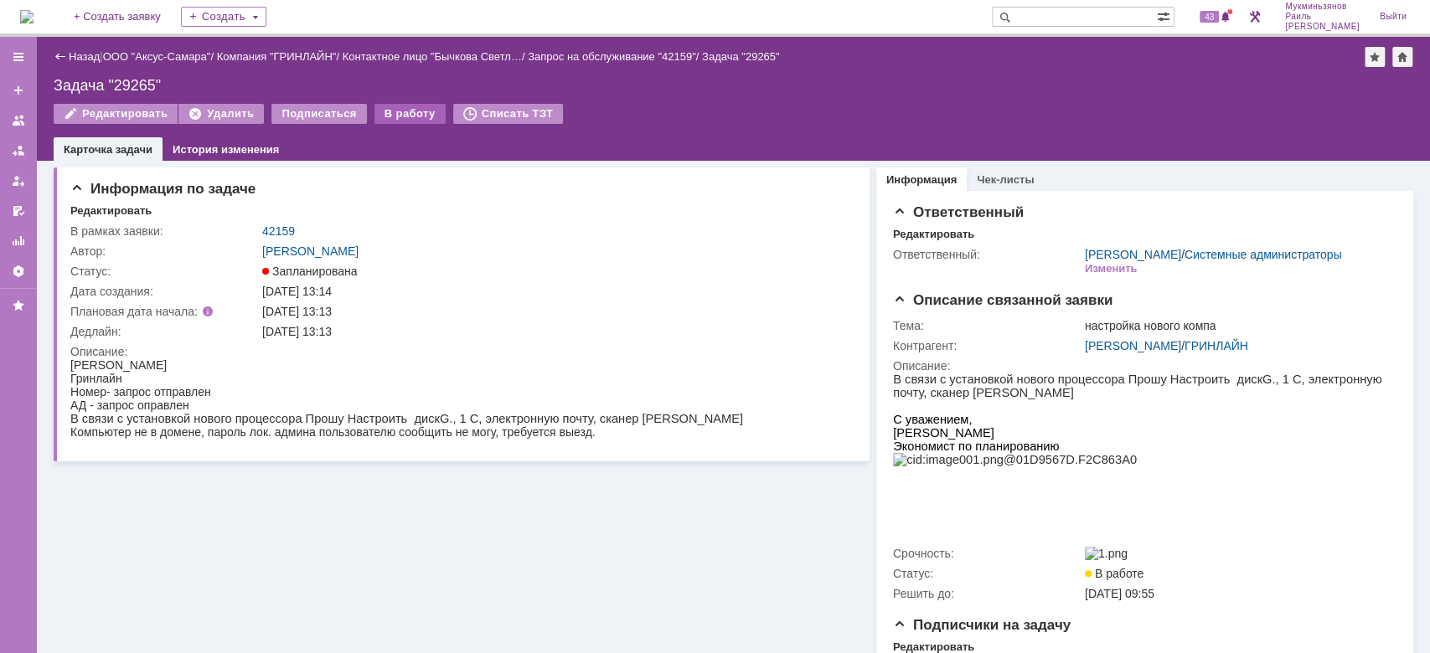
click at [392, 115] on div "В работу" at bounding box center [409, 114] width 71 height 20
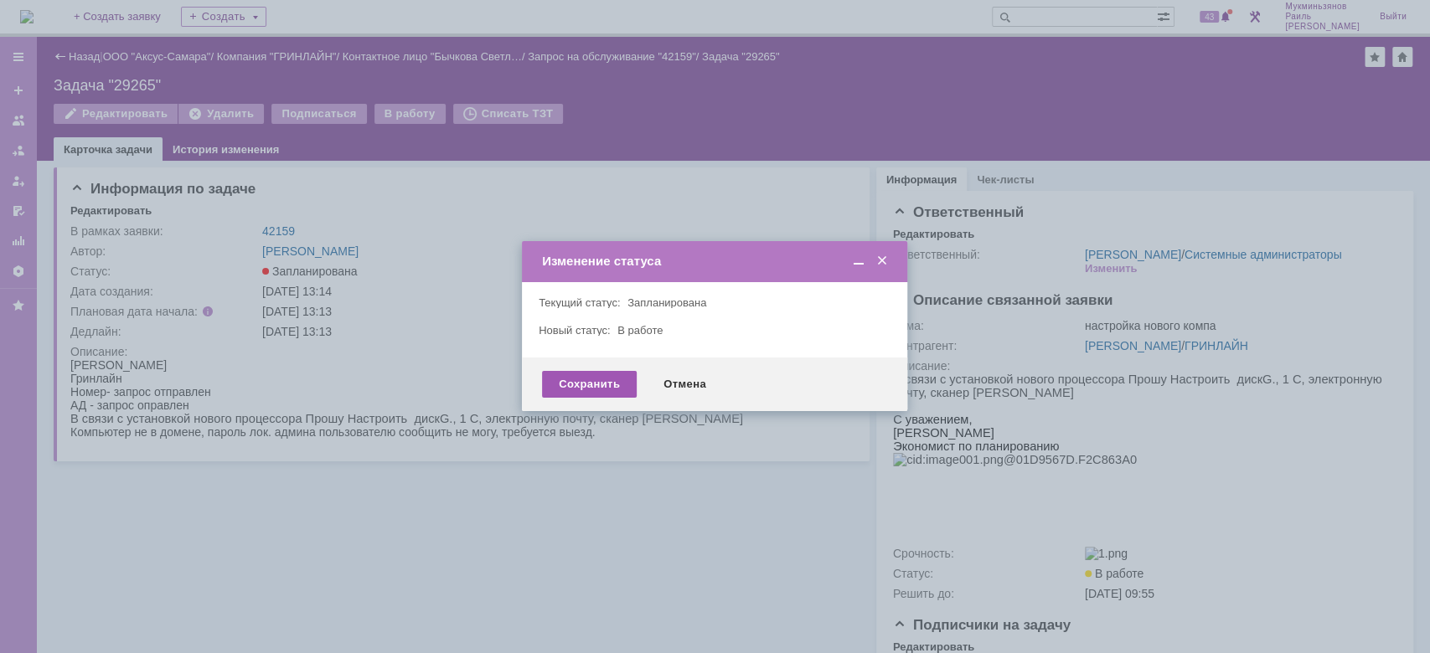
click at [583, 370] on div "Сохранить Отмена" at bounding box center [714, 385] width 385 height 54
click at [583, 371] on div "Сохранить" at bounding box center [589, 384] width 95 height 27
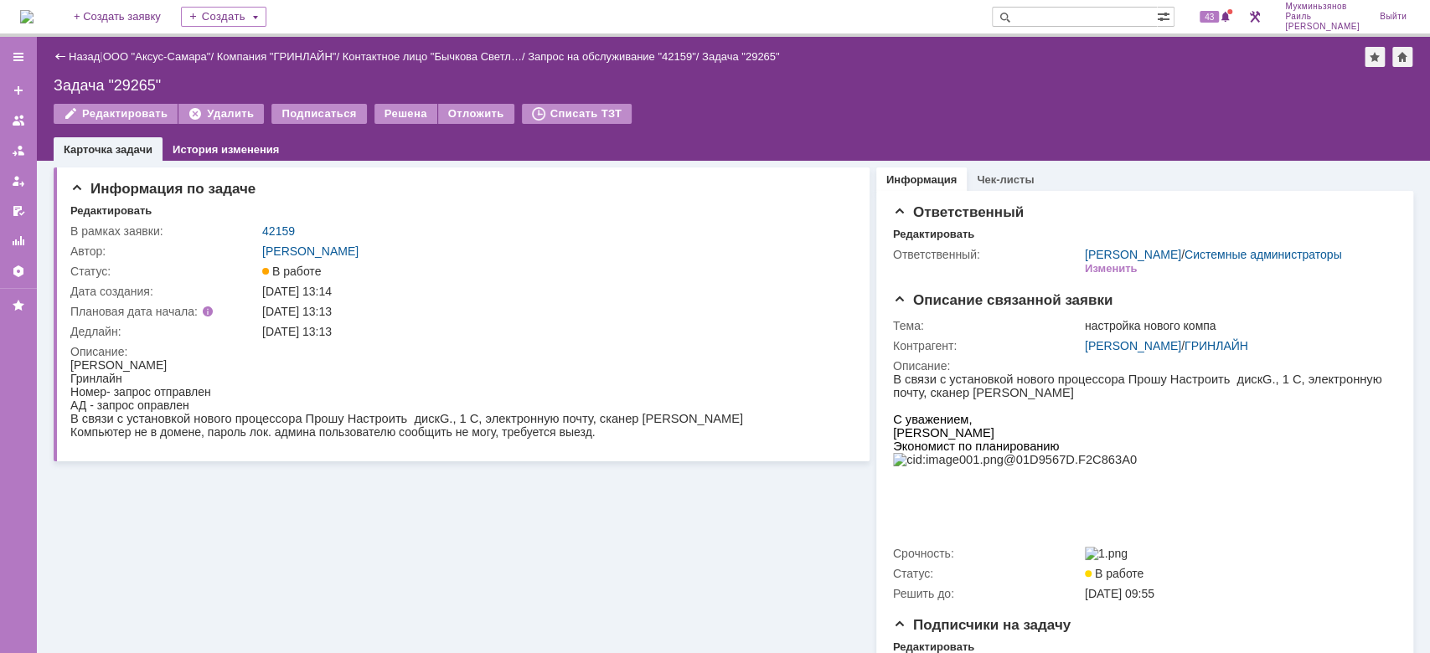
click at [34, 13] on img at bounding box center [26, 16] width 13 height 13
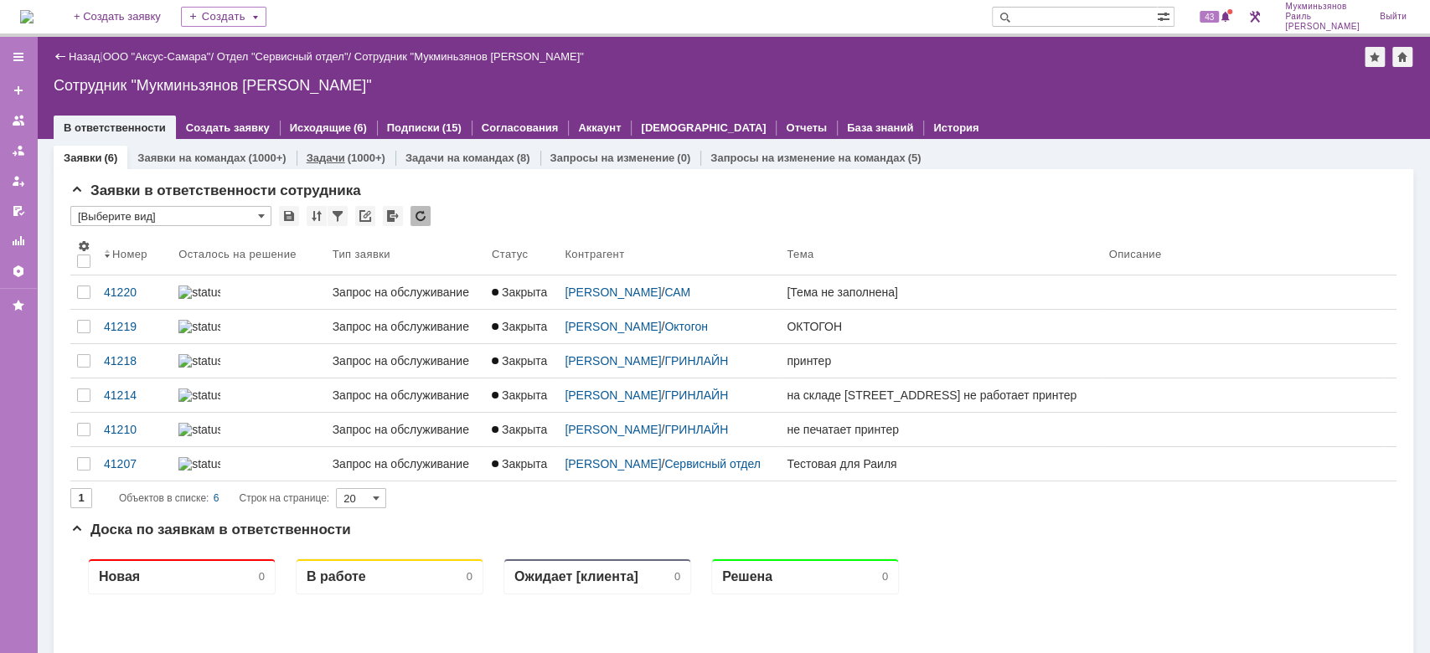
click at [342, 152] on div "Задачи (1000+)" at bounding box center [346, 157] width 79 height 11
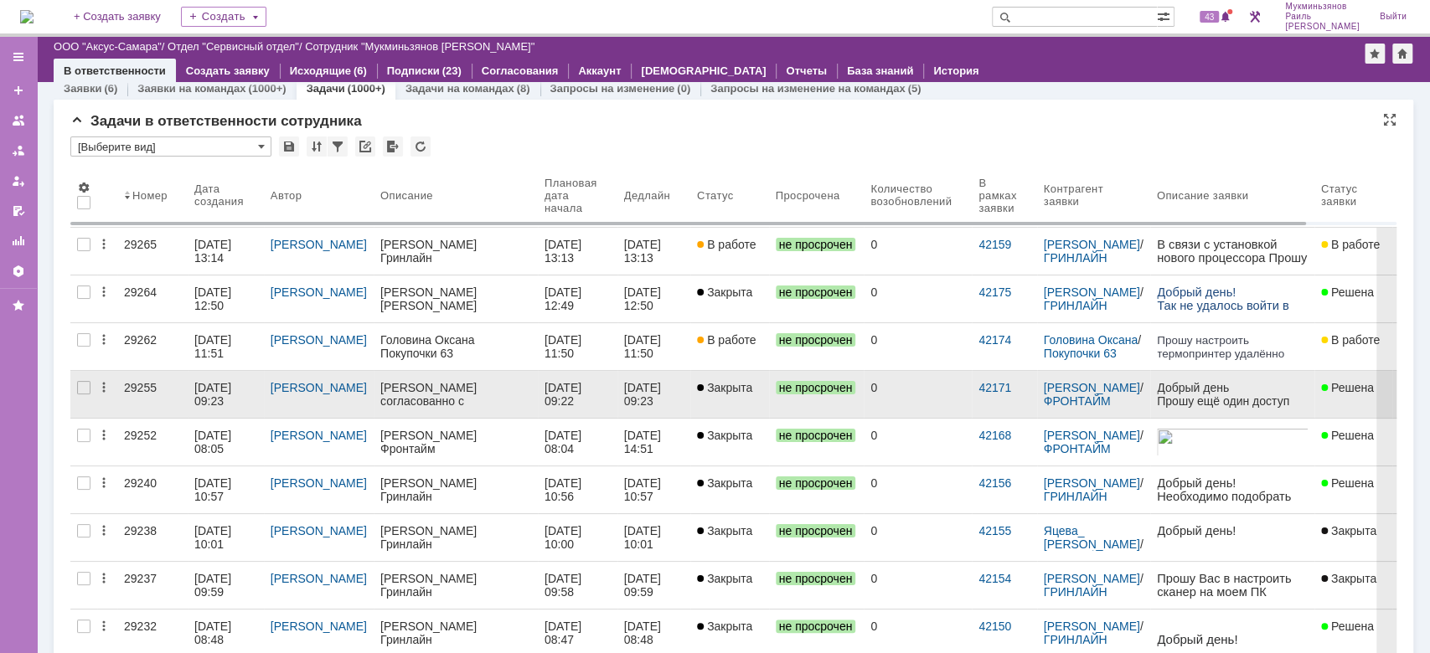
scroll to position [11, 0]
click at [903, 390] on div "0" at bounding box center [917, 389] width 95 height 13
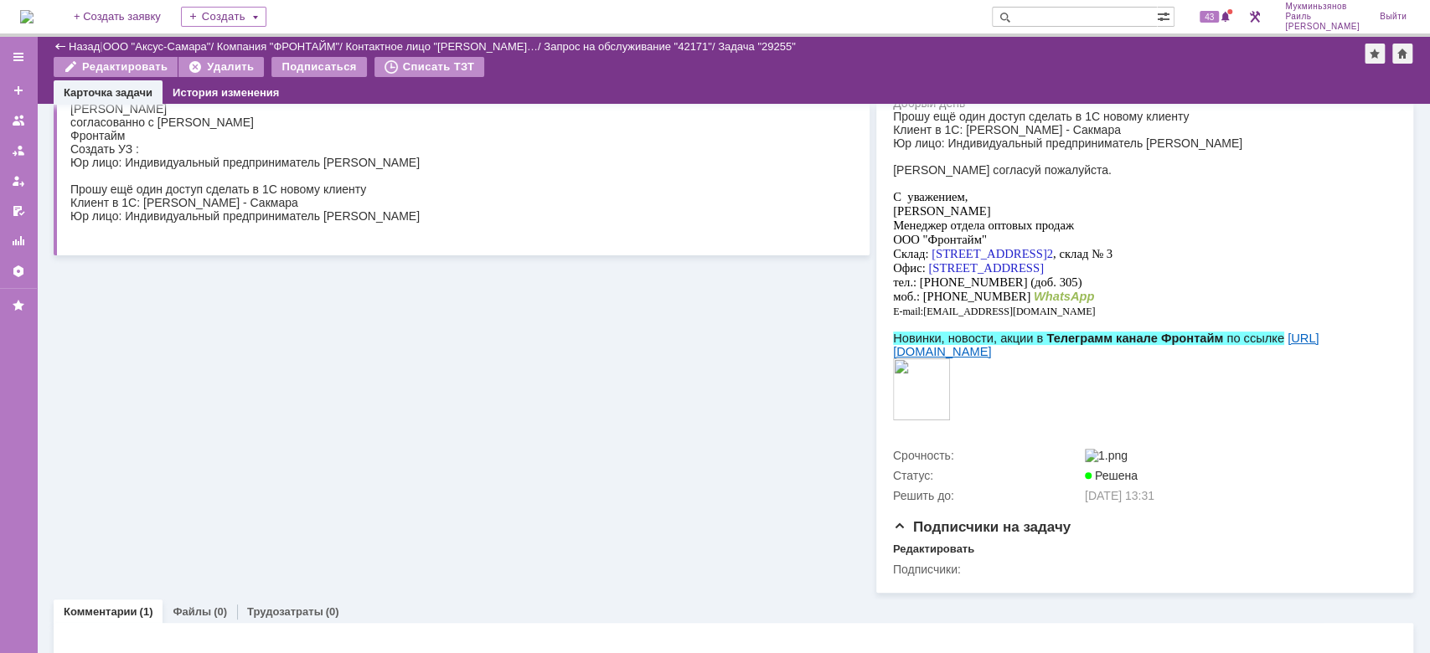
scroll to position [457, 0]
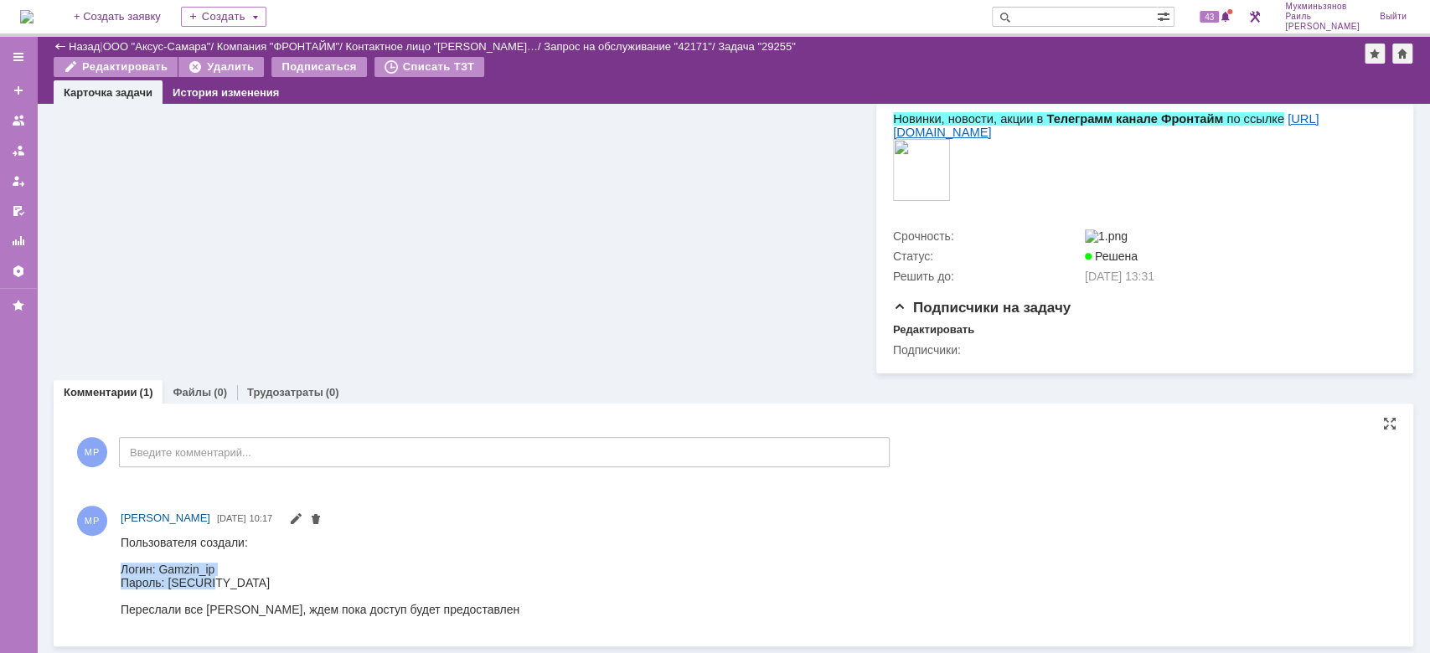
drag, startPoint x: 235, startPoint y: 588, endPoint x: 121, endPoint y: 566, distance: 116.0
click at [121, 566] on body "Пользователя создали: Логин: Gamzin_ip Пароль: A?Qma8X Переслали все Елене, жде…" at bounding box center [320, 575] width 399 height 80
copy body "Логин: Gamzin_ip Пароль: A?Qma8X"
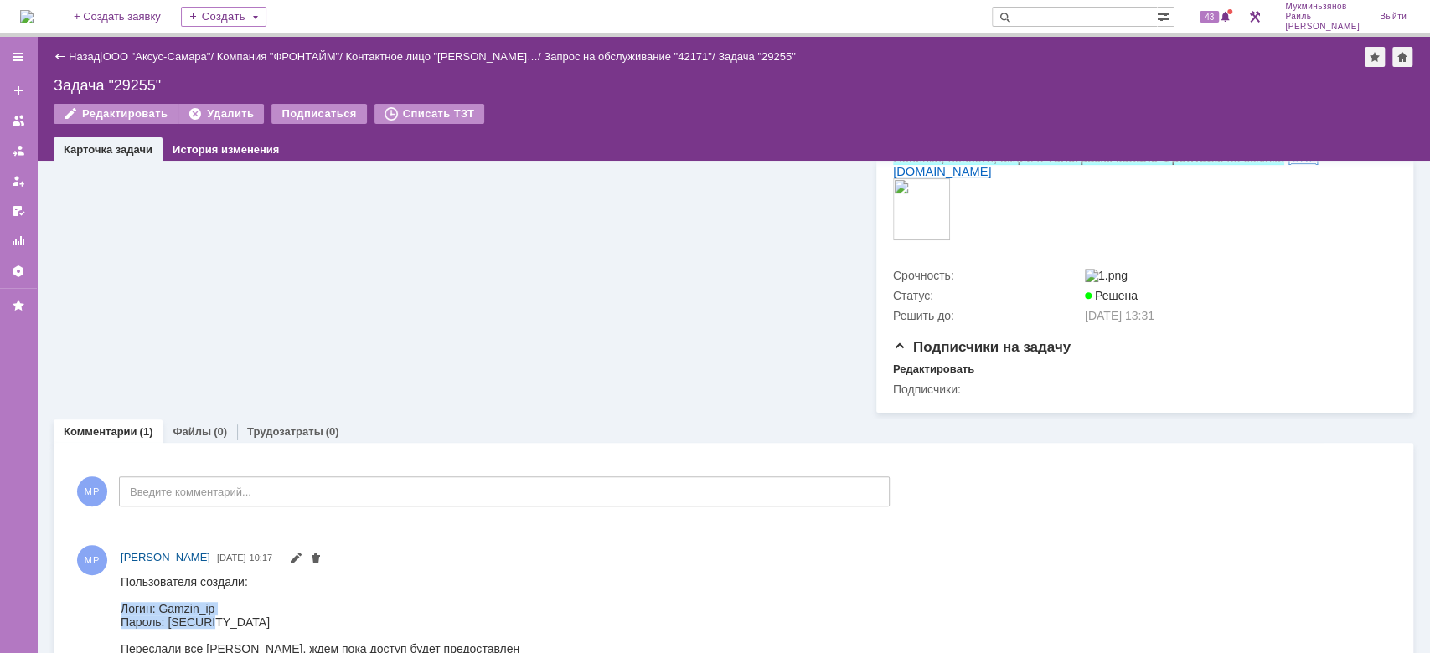
scroll to position [0, 0]
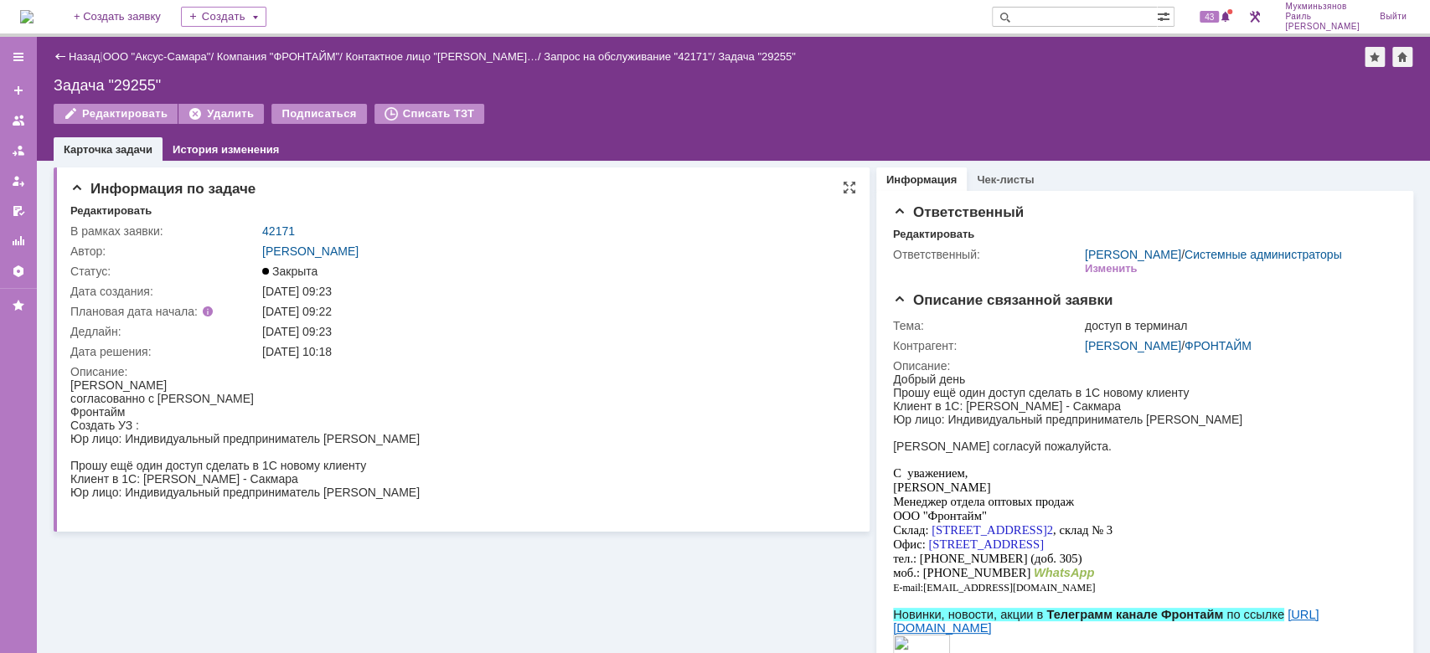
click at [364, 362] on td "Описание:" at bounding box center [458, 440] width 777 height 157
click at [34, 18] on img at bounding box center [26, 16] width 13 height 13
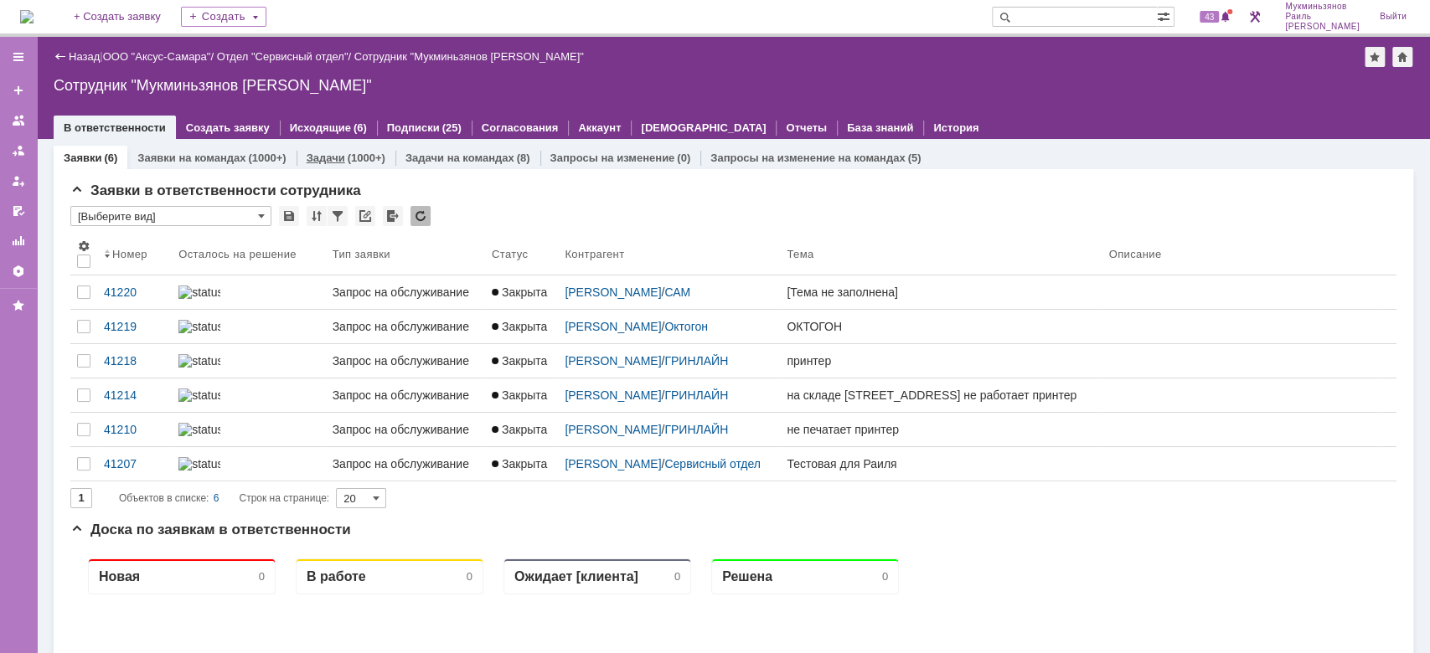
click at [308, 157] on link "Задачи" at bounding box center [326, 158] width 39 height 13
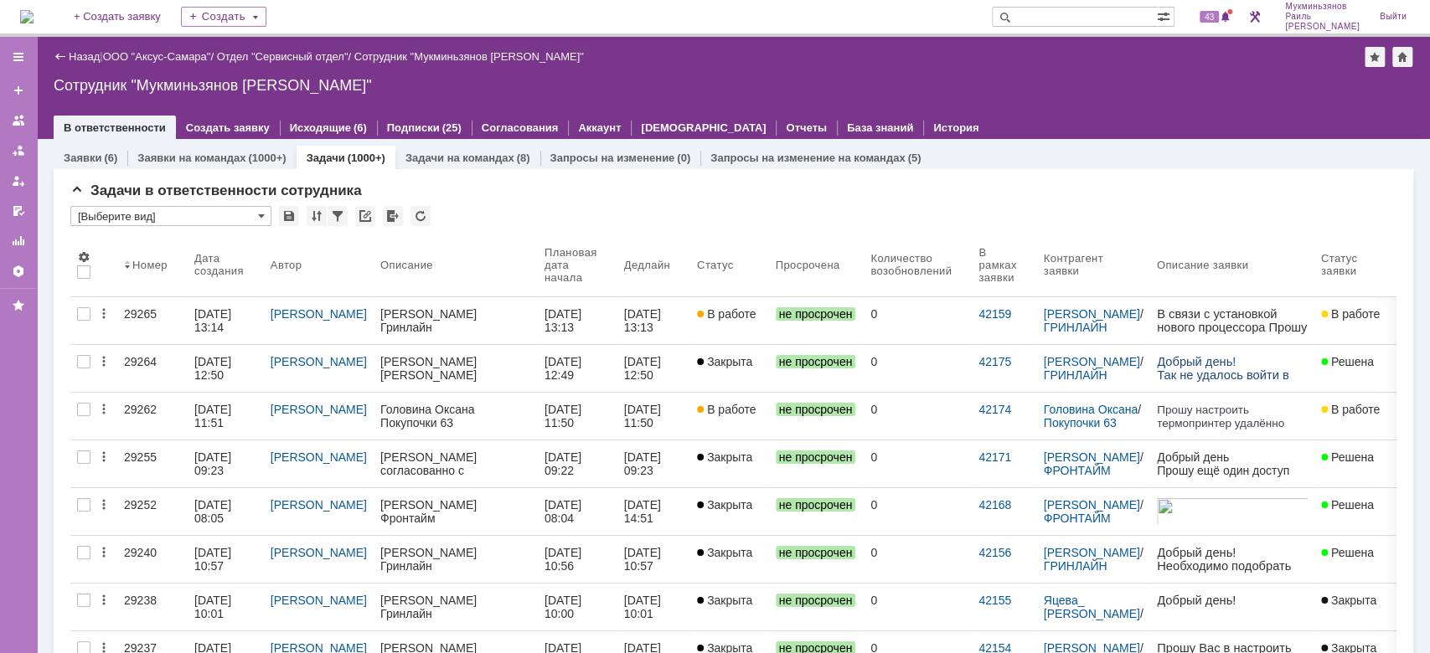
click at [950, 53] on div "Назад | ООО "Аксус-Самара" / Отдел "Сервисный отдел" / Сотрудник "Мукминьзянов …" at bounding box center [734, 57] width 1360 height 20
click at [324, 163] on link "Задачи" at bounding box center [326, 158] width 39 height 13
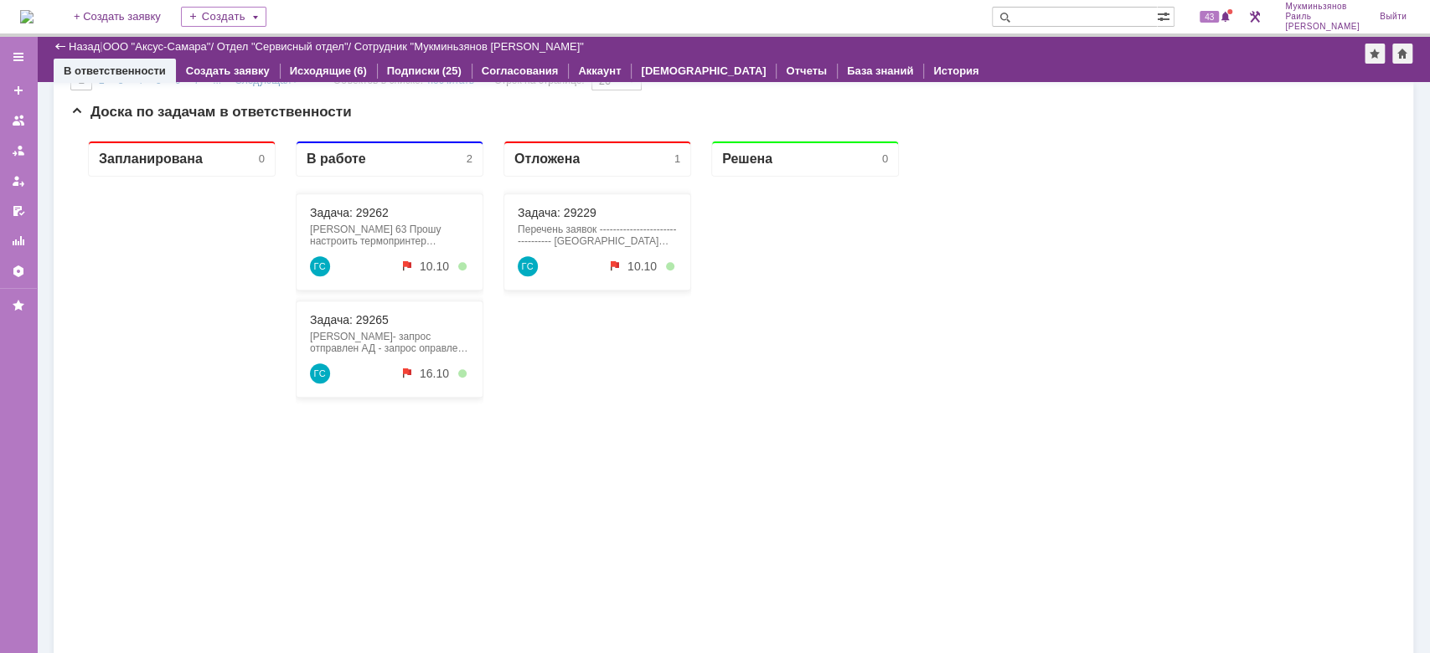
scroll to position [1127, 0]
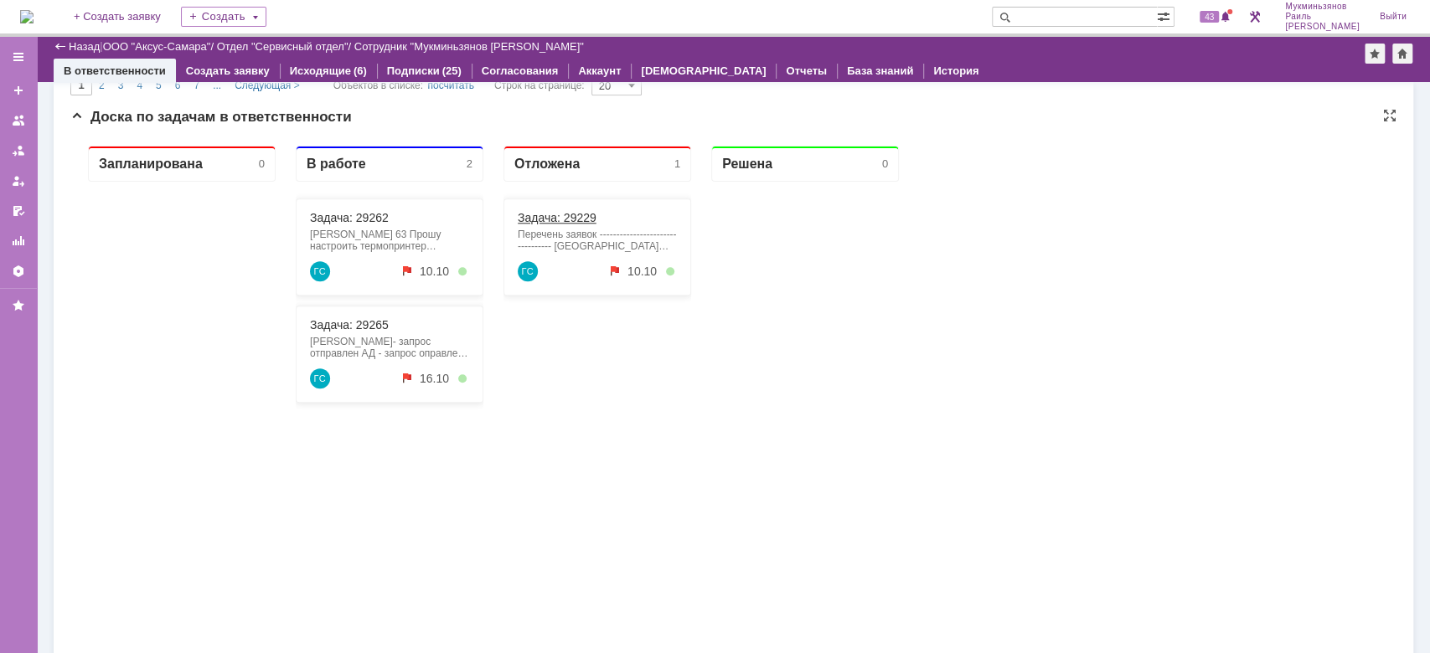
click at [573, 213] on link "Задача: 29229" at bounding box center [557, 217] width 79 height 13
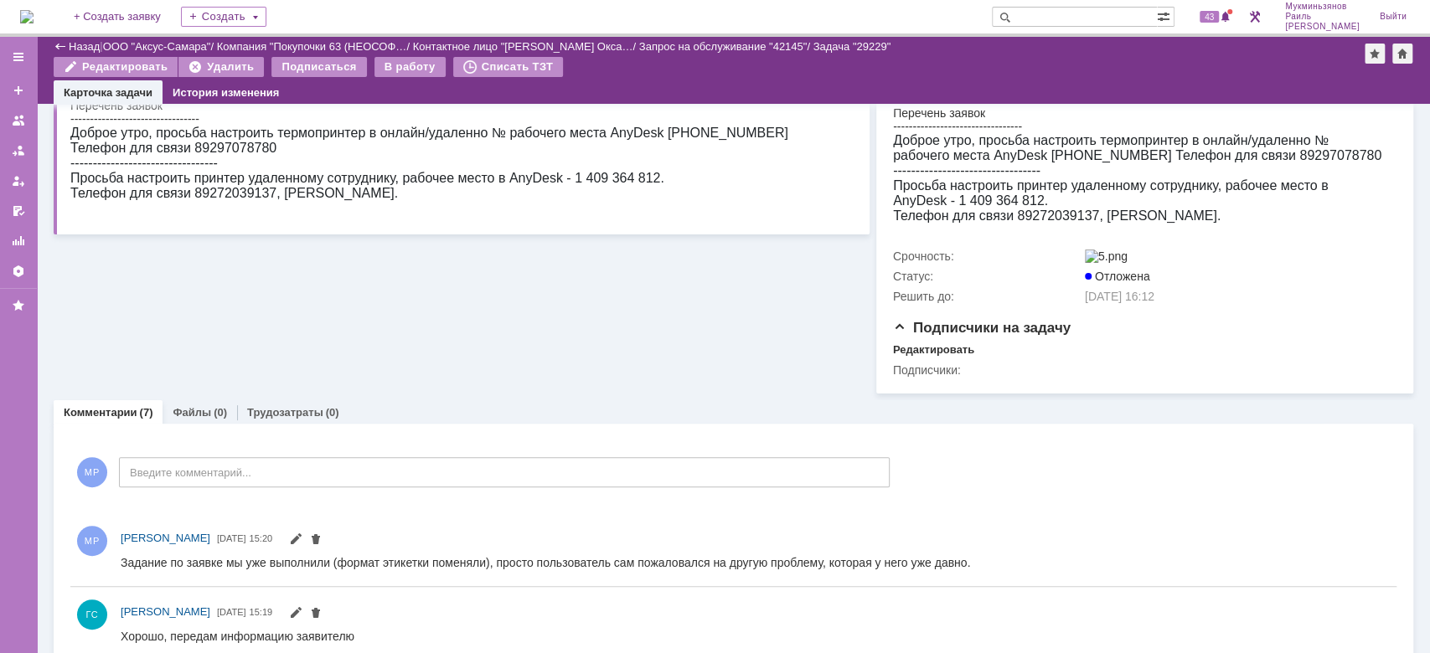
click at [270, 334] on div "Информация по задаче Редактировать В рамках заявки: 42145 Автор: Галстьян Степа…" at bounding box center [462, 137] width 816 height 513
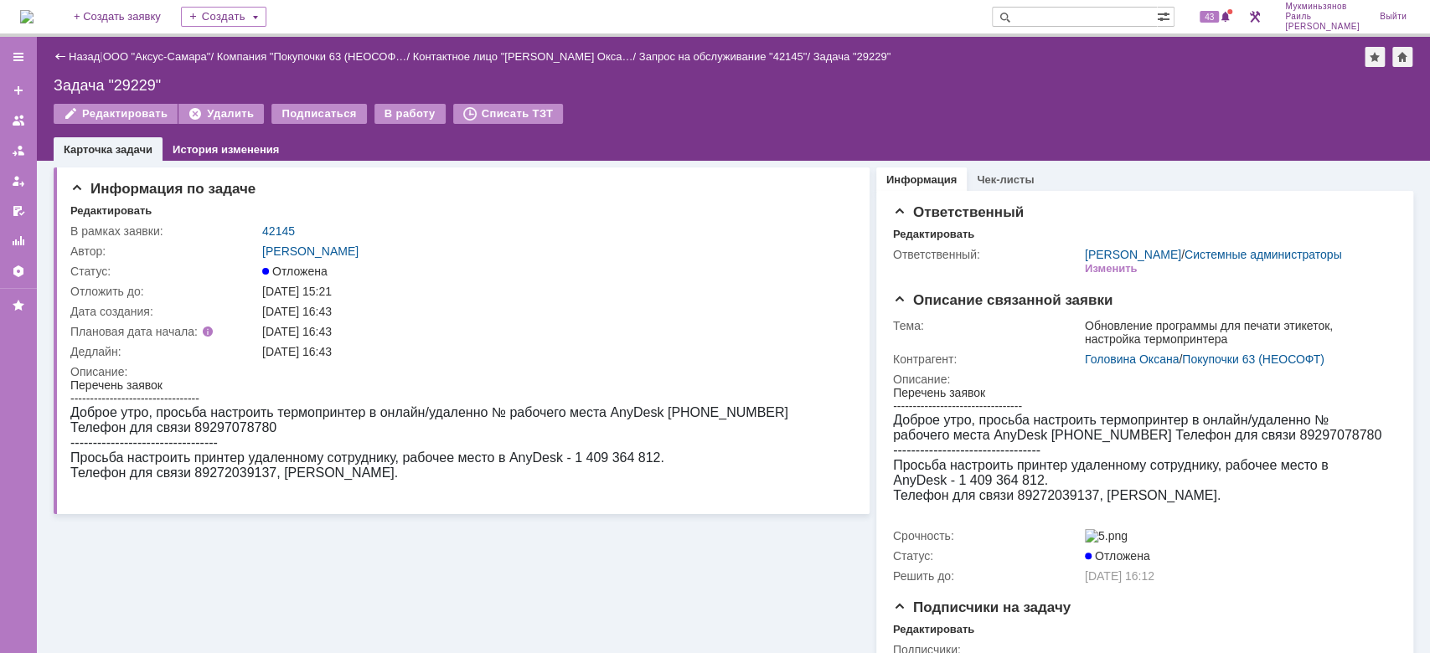
drag, startPoint x: 54, startPoint y: 19, endPoint x: 144, endPoint y: 18, distance: 89.7
click at [34, 18] on img at bounding box center [26, 16] width 13 height 13
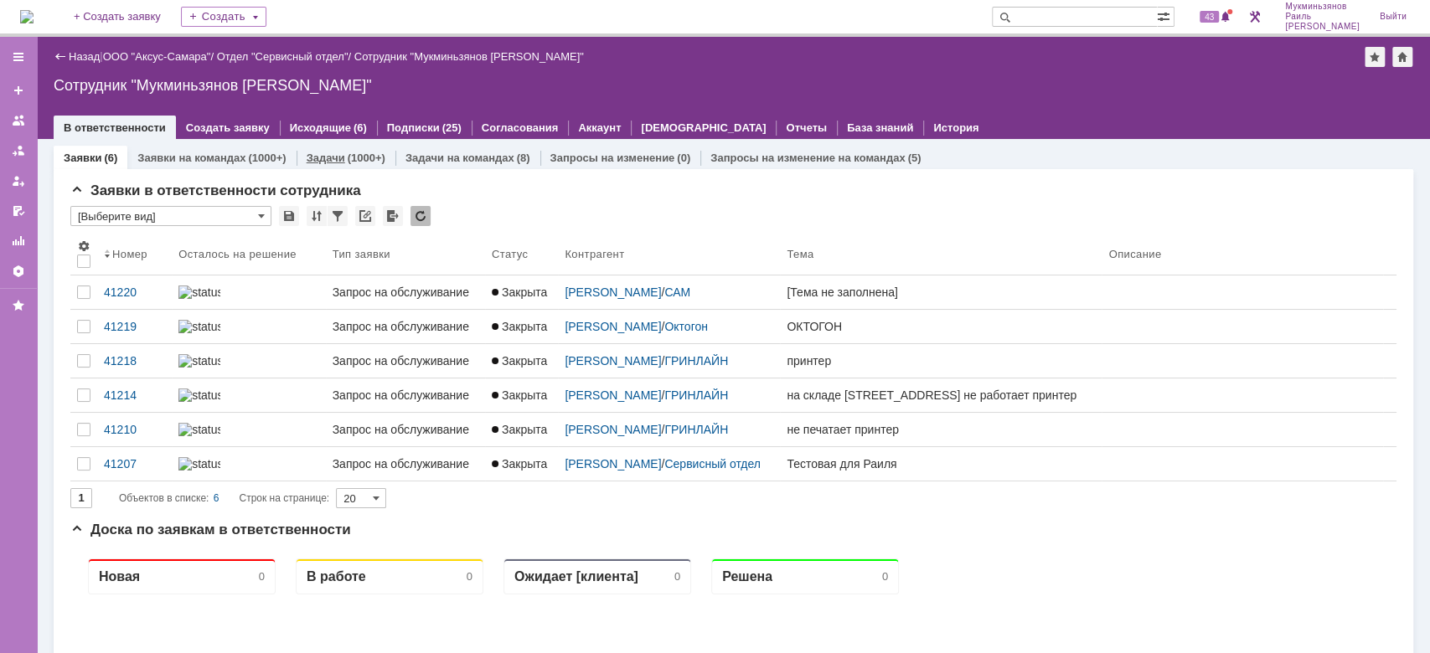
drag, startPoint x: 343, startPoint y: 144, endPoint x: 364, endPoint y: 145, distance: 21.0
click at [342, 147] on div "Задачи (1000+)" at bounding box center [346, 158] width 99 height 24
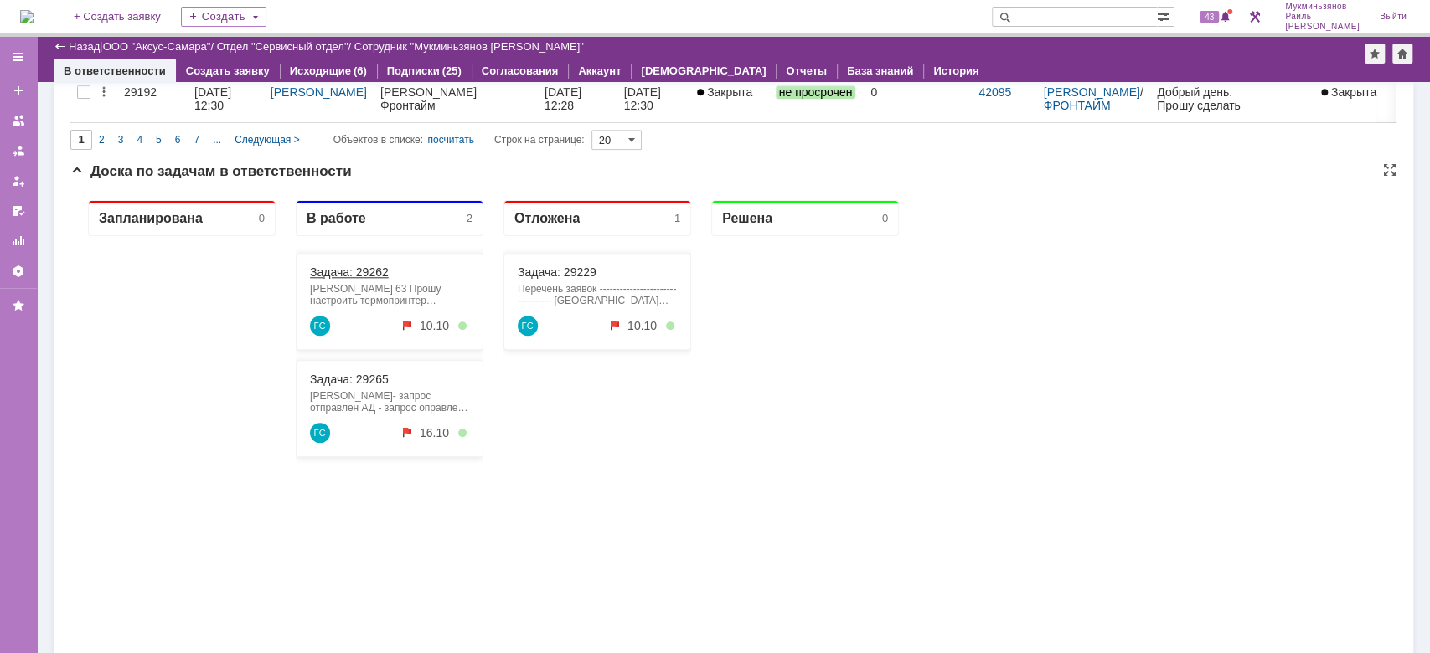
click at [375, 274] on link "Задача: 29262" at bounding box center [349, 272] width 79 height 13
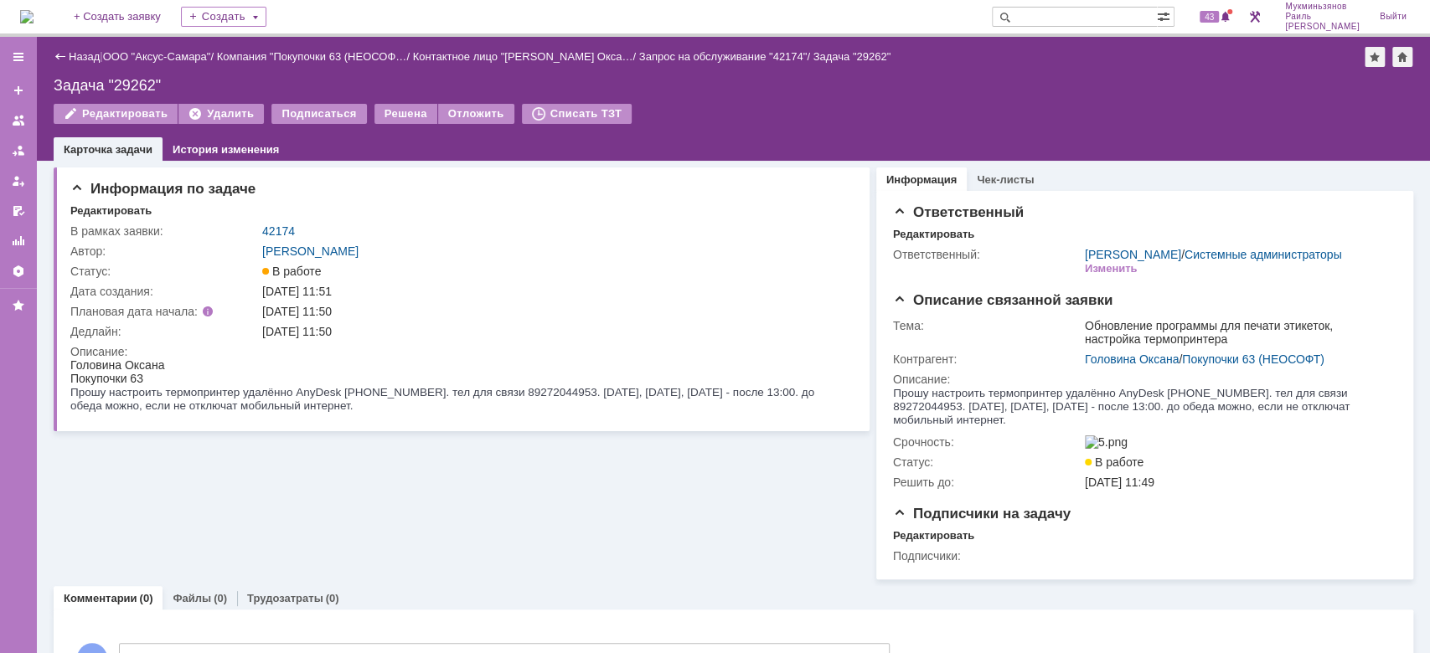
click at [1099, 112] on div "Редактировать Удалить Подписаться Решена Отложить Списать ТЗТ" at bounding box center [734, 121] width 1360 height 35
drag, startPoint x: 343, startPoint y: 389, endPoint x: 404, endPoint y: 390, distance: 60.3
click at [404, 390] on span "Прошу настроить термопринтер удалённо AnyDesk [PHONE_NUMBER]. тел для связи 892…" at bounding box center [443, 399] width 747 height 26
copy span "1686298937"
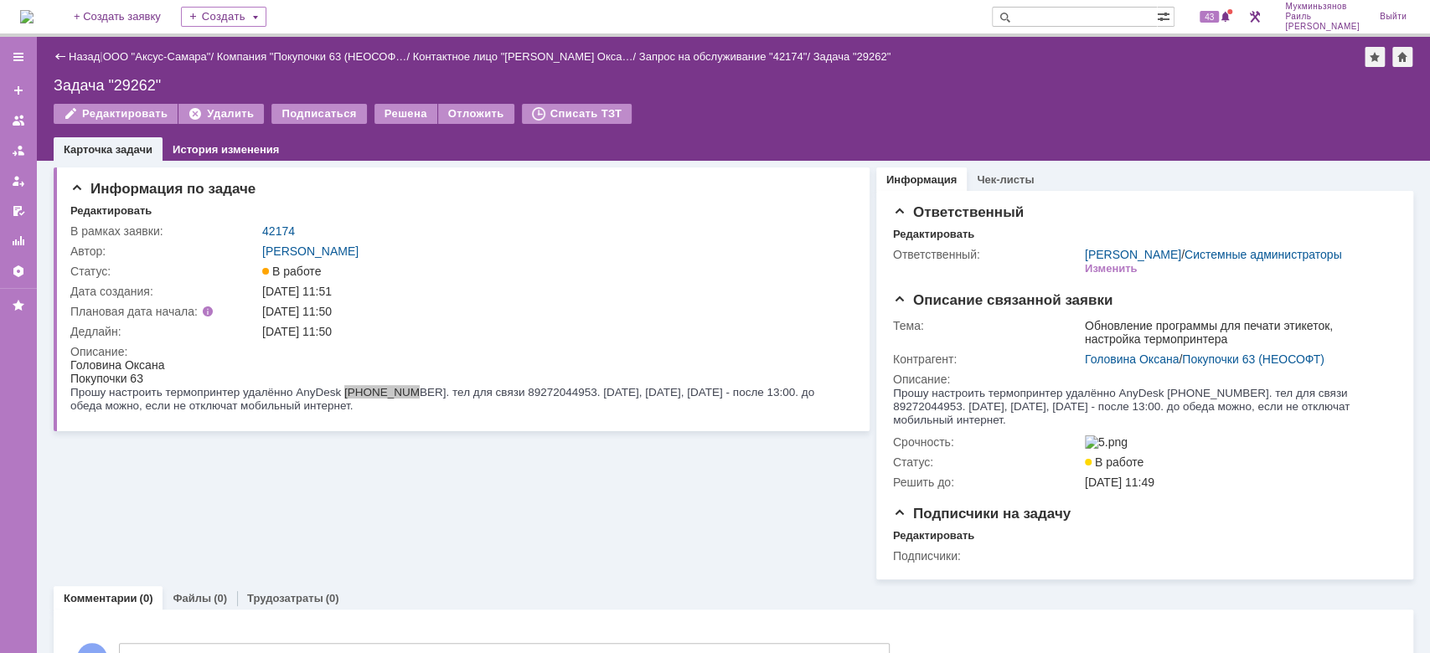
click at [34, 13] on img at bounding box center [26, 16] width 13 height 13
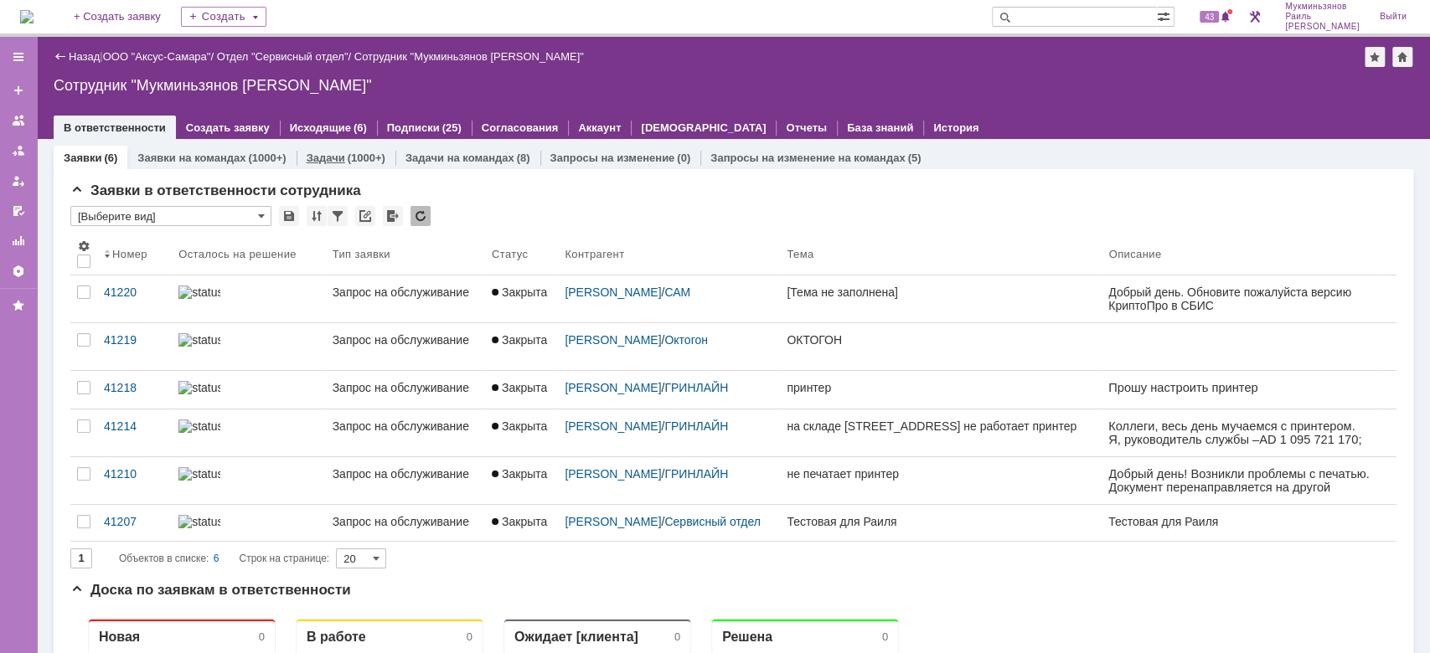
click at [322, 147] on div "Задачи (1000+)" at bounding box center [346, 158] width 99 height 24
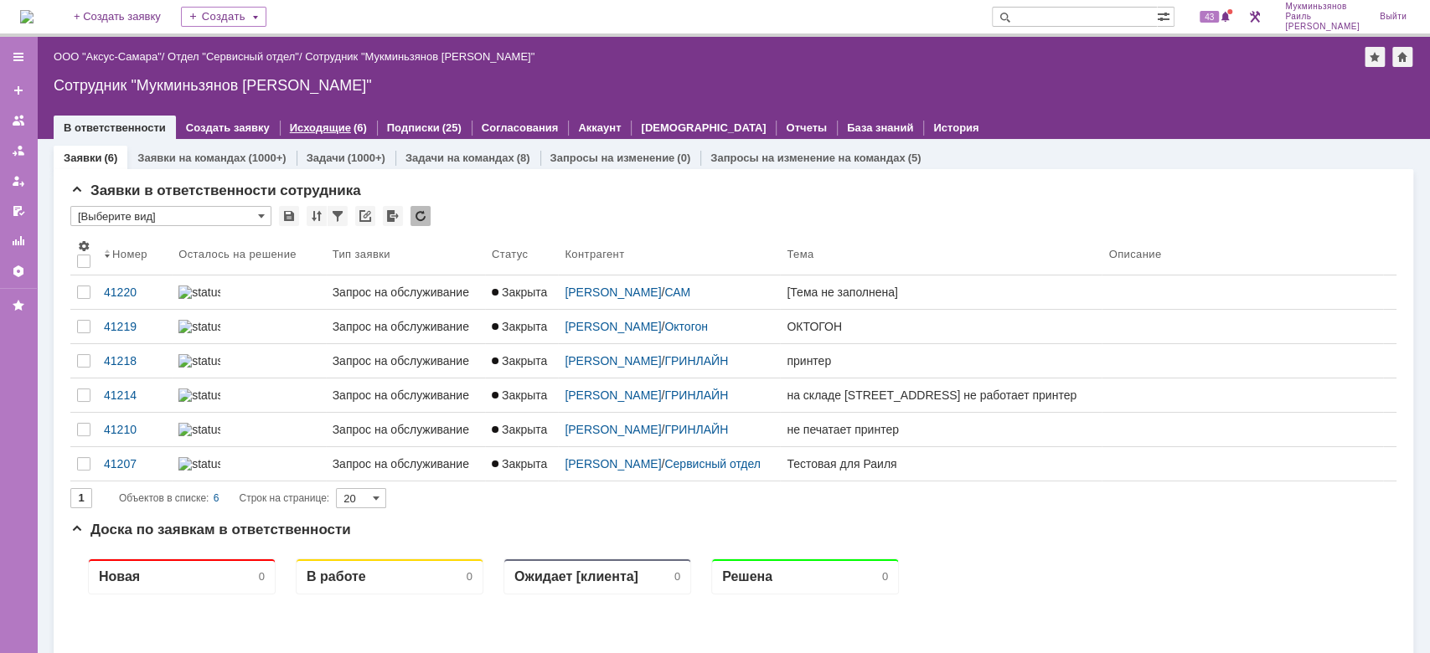
click at [323, 137] on div "Исходящие (6)" at bounding box center [328, 128] width 97 height 24
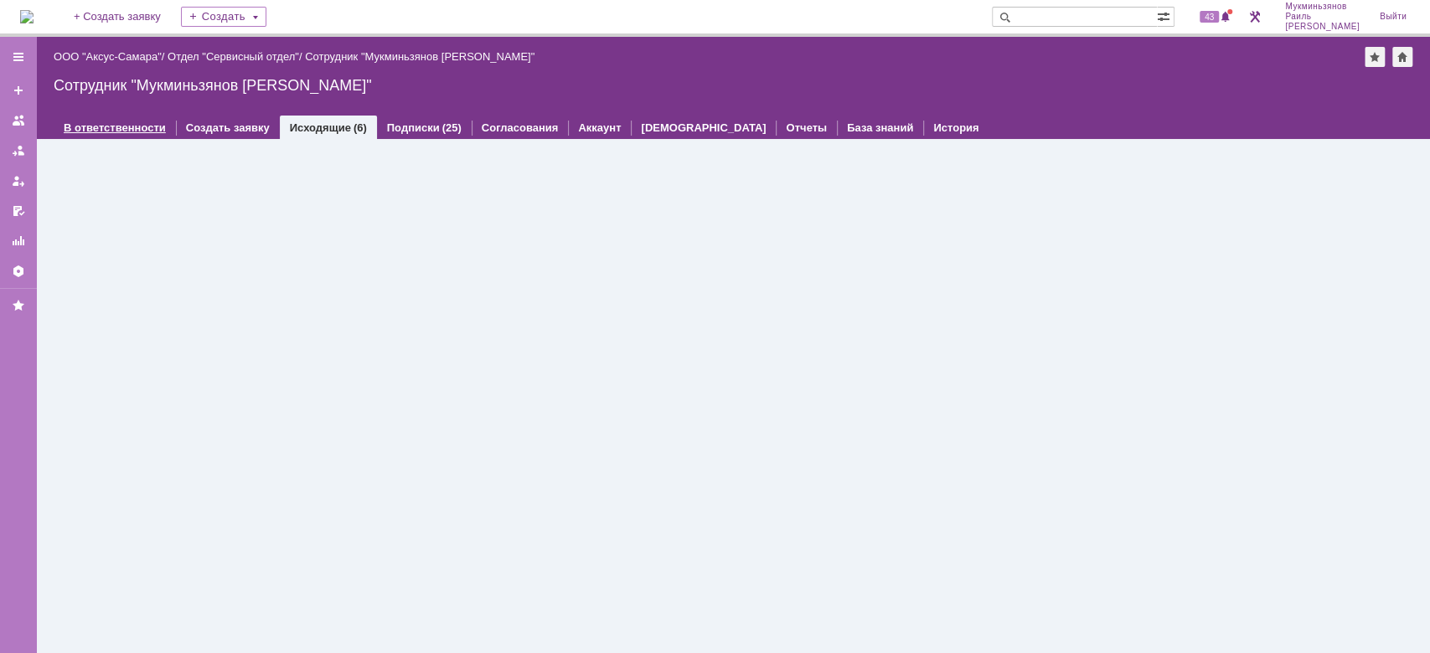
click at [140, 125] on link "В ответственности" at bounding box center [115, 127] width 102 height 13
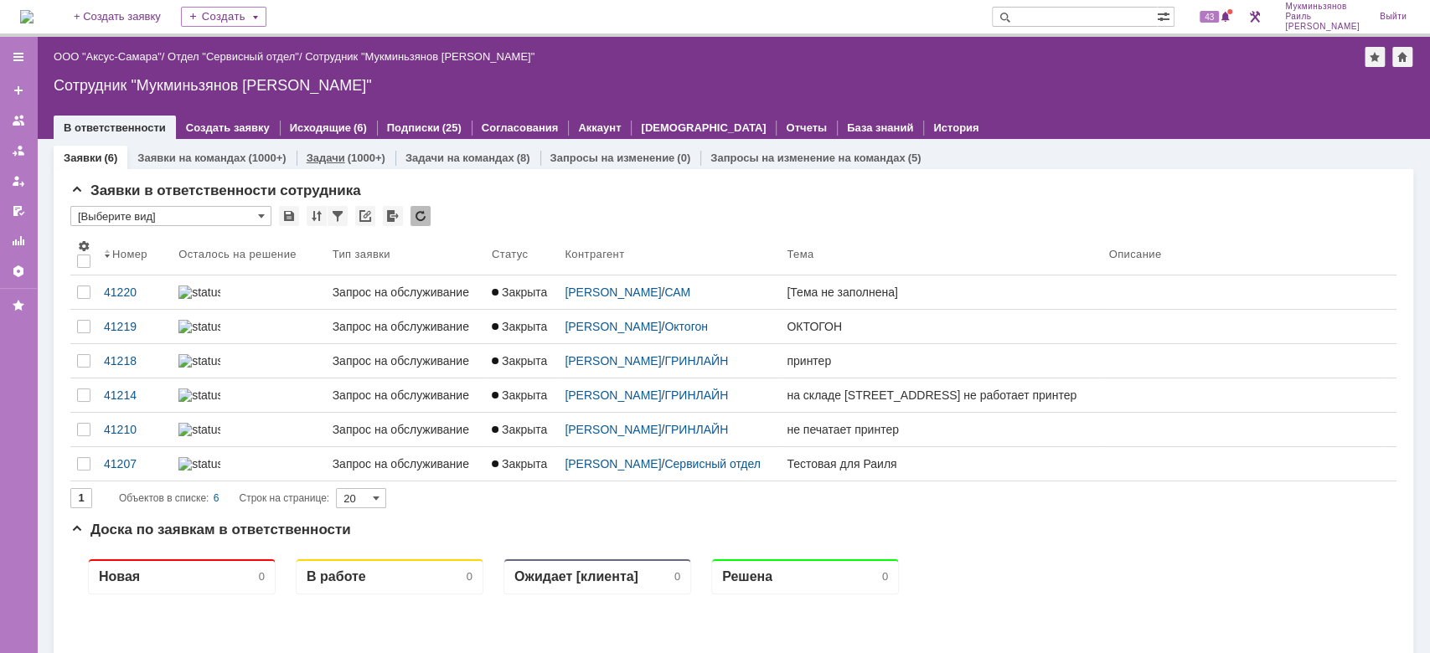
click at [352, 156] on div "(1000+)" at bounding box center [367, 158] width 38 height 13
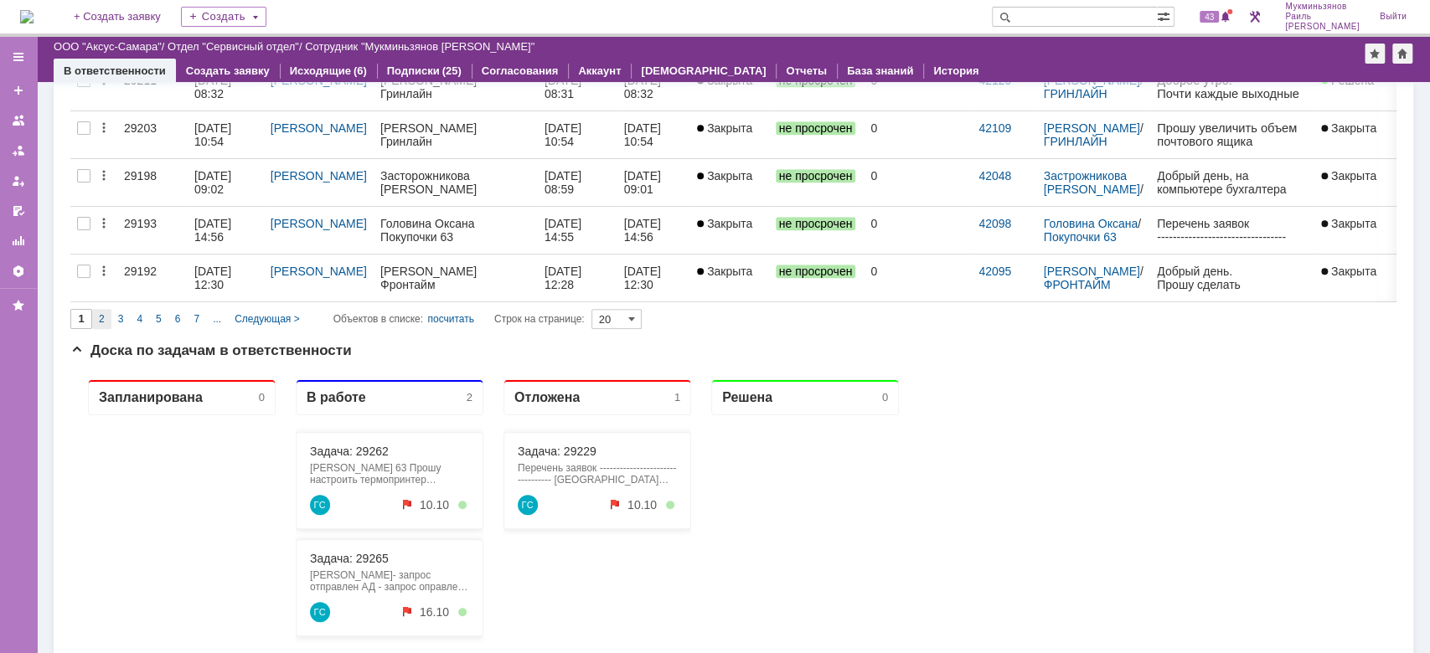
click at [101, 320] on span "2" at bounding box center [102, 319] width 6 height 12
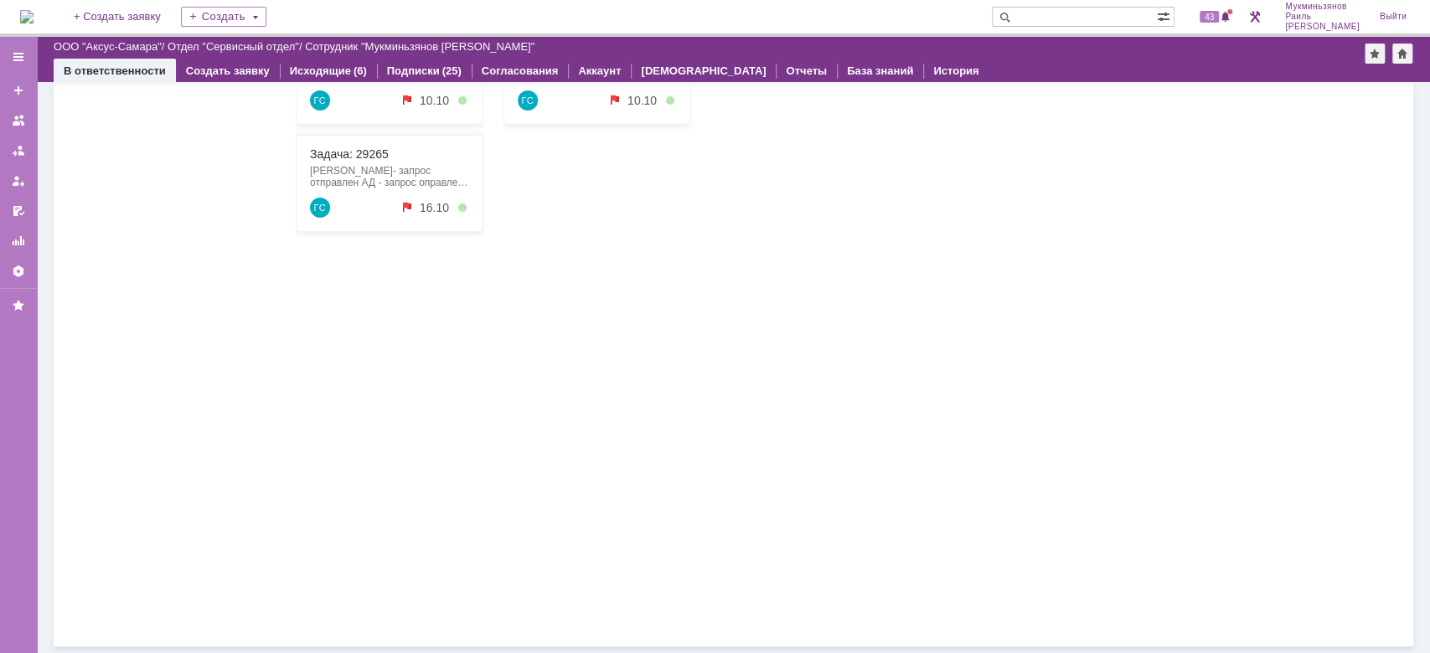
type input "2"
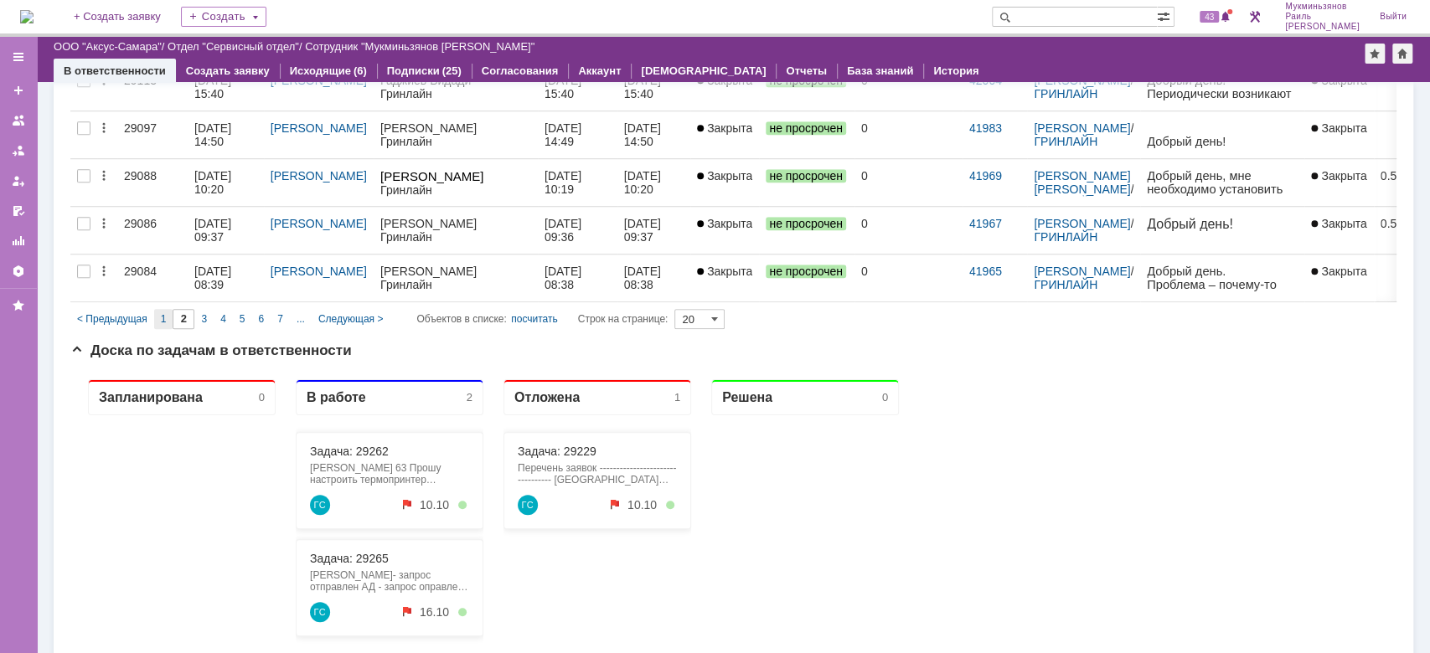
click at [161, 323] on div "1" at bounding box center [163, 319] width 19 height 20
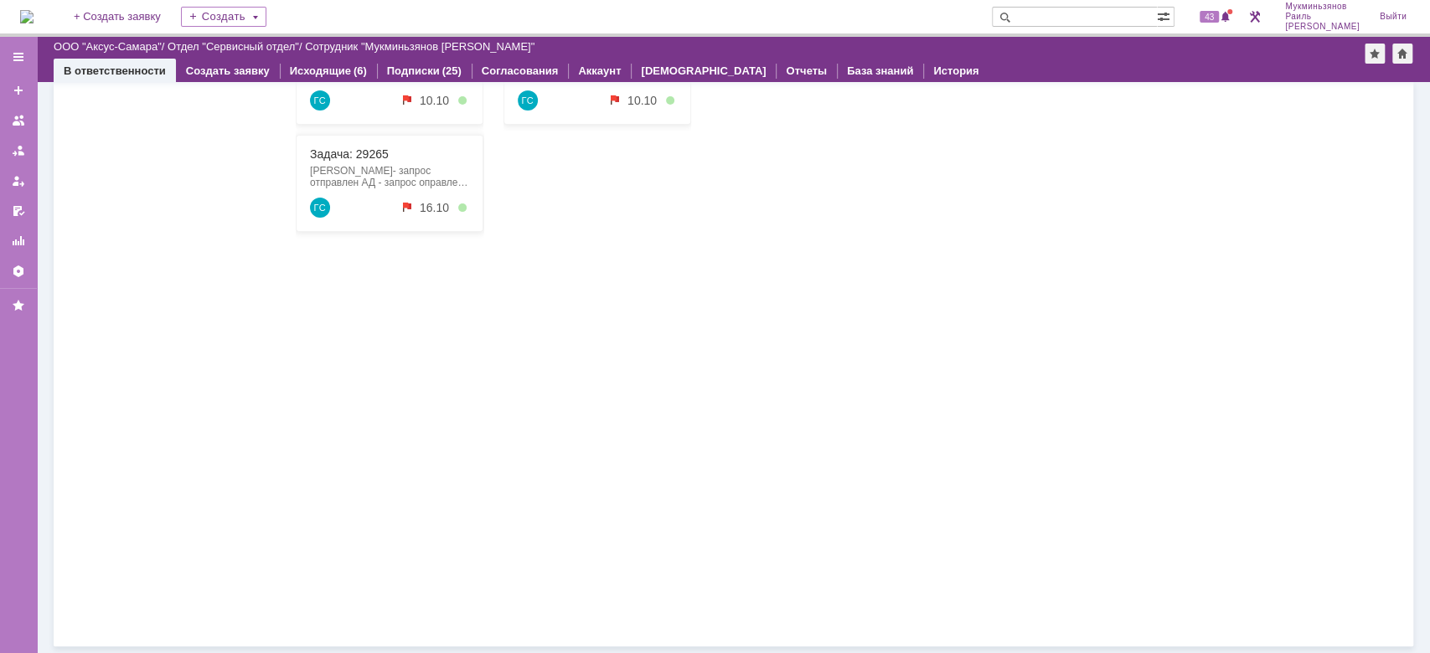
type input "1"
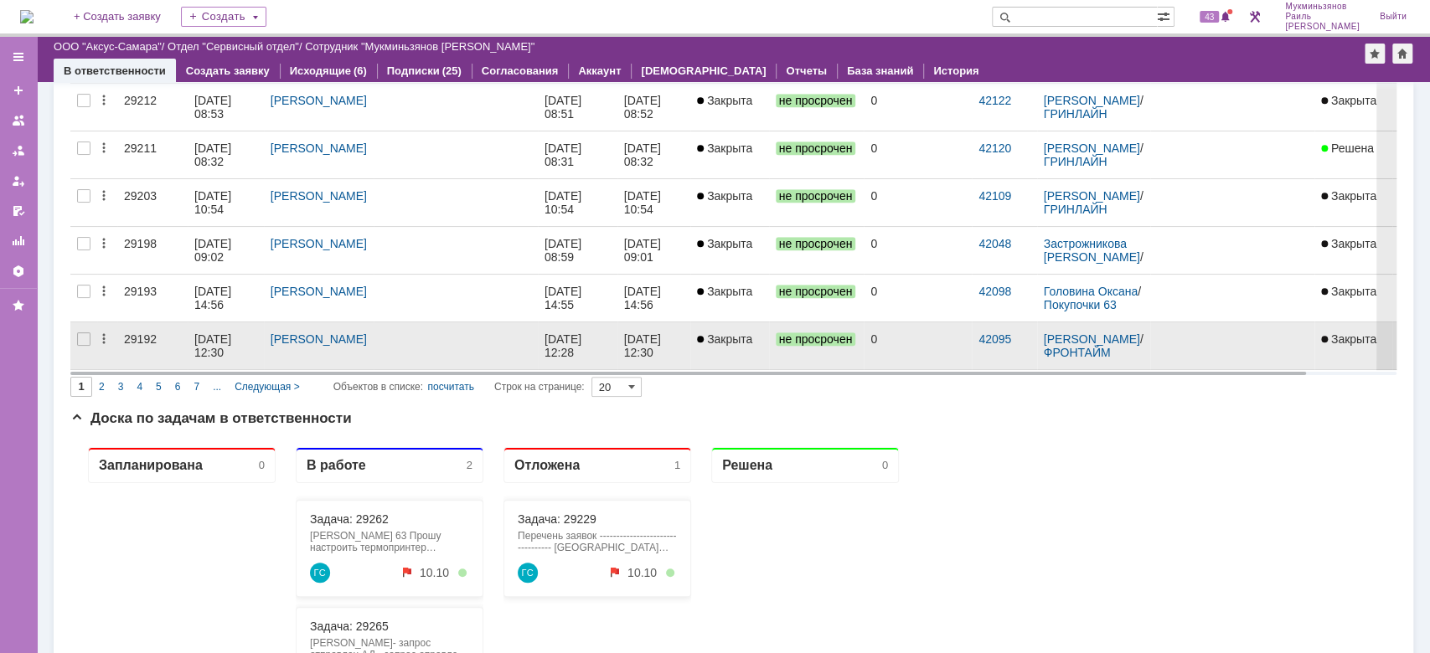
click at [563, 338] on div "[DATE] 12:28" at bounding box center [565, 346] width 40 height 27
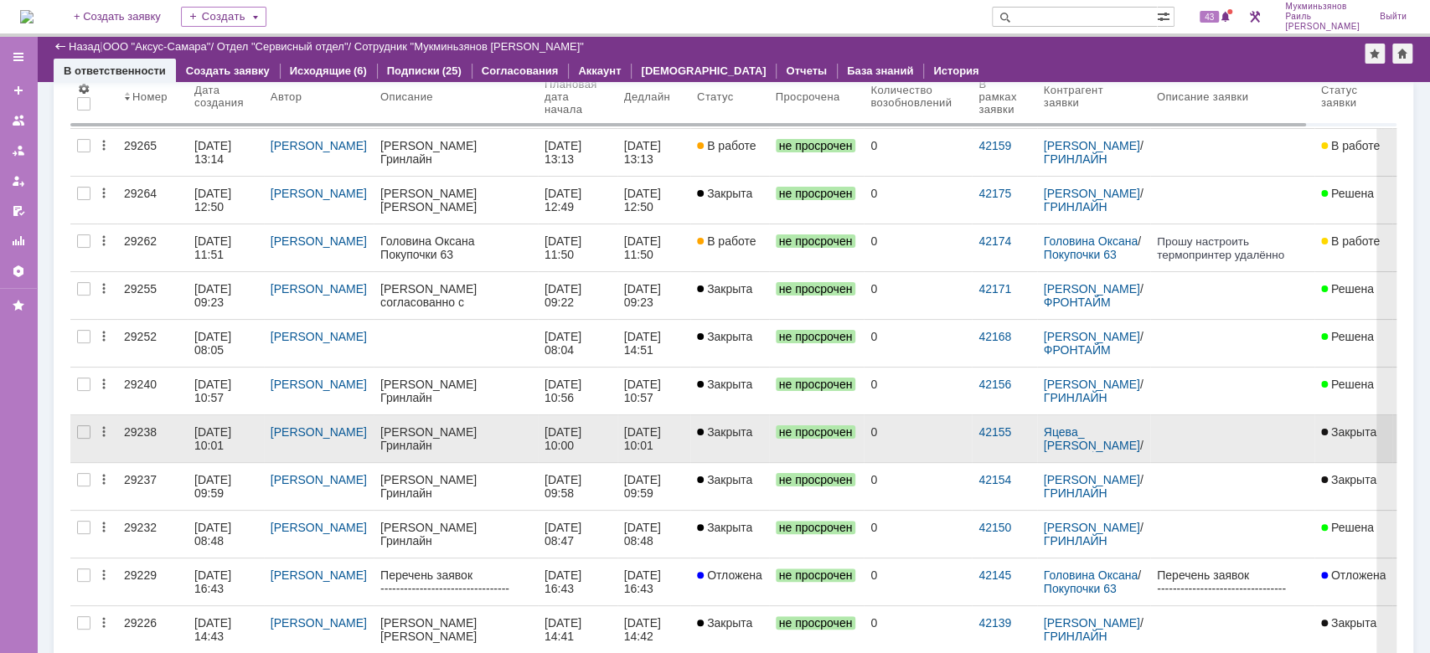
click at [968, 445] on link "0" at bounding box center [918, 439] width 108 height 47
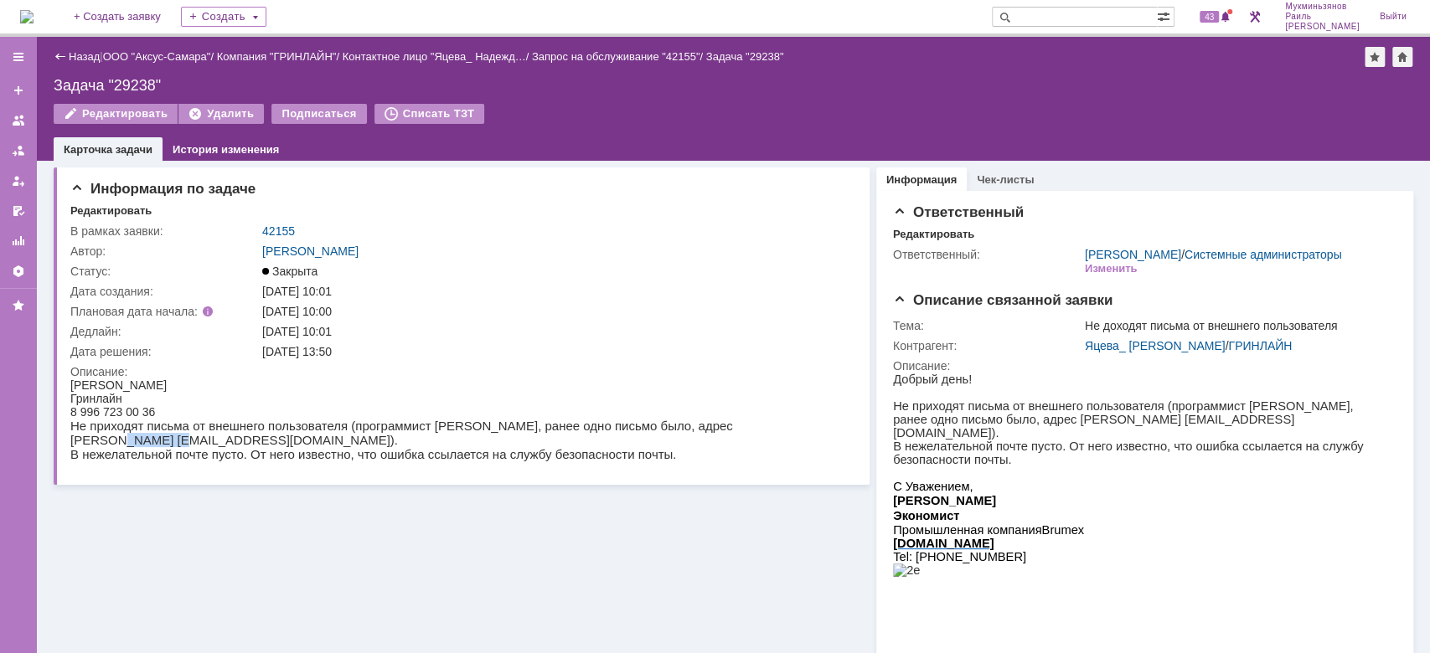
drag, startPoint x: 698, startPoint y: 428, endPoint x: 756, endPoint y: 426, distance: 57.8
click at [756, 426] on p "Не приходят письма от внешнего пользователя (программист [PERSON_NAME], ранее о…" at bounding box center [453, 440] width 767 height 43
drag, startPoint x: 696, startPoint y: 427, endPoint x: 810, endPoint y: 425, distance: 114.0
click at [810, 425] on p "Не приходят письма от внешнего пользователя (программист [PERSON_NAME], ранее о…" at bounding box center [453, 440] width 767 height 43
copy p "[EMAIL_ADDRESS][DOMAIN_NAME]"
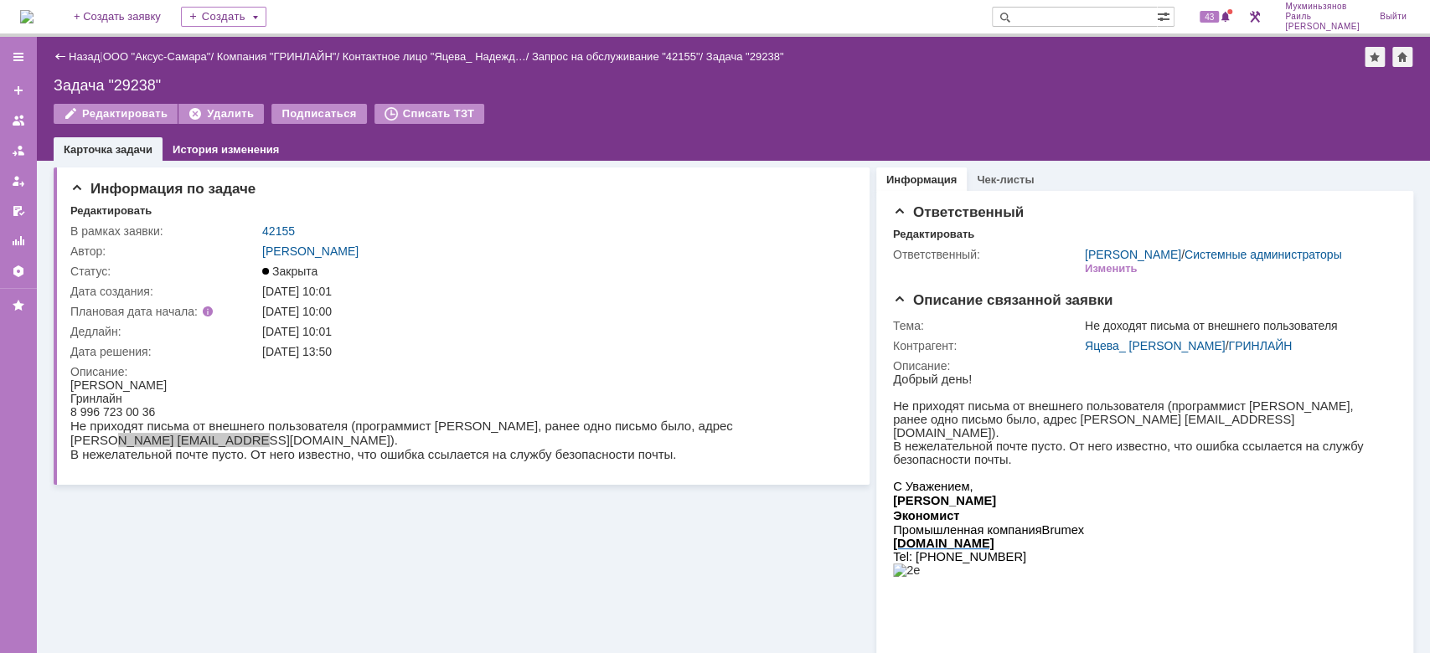
click at [34, 13] on img at bounding box center [26, 16] width 13 height 13
